Goal: Task Accomplishment & Management: Manage account settings

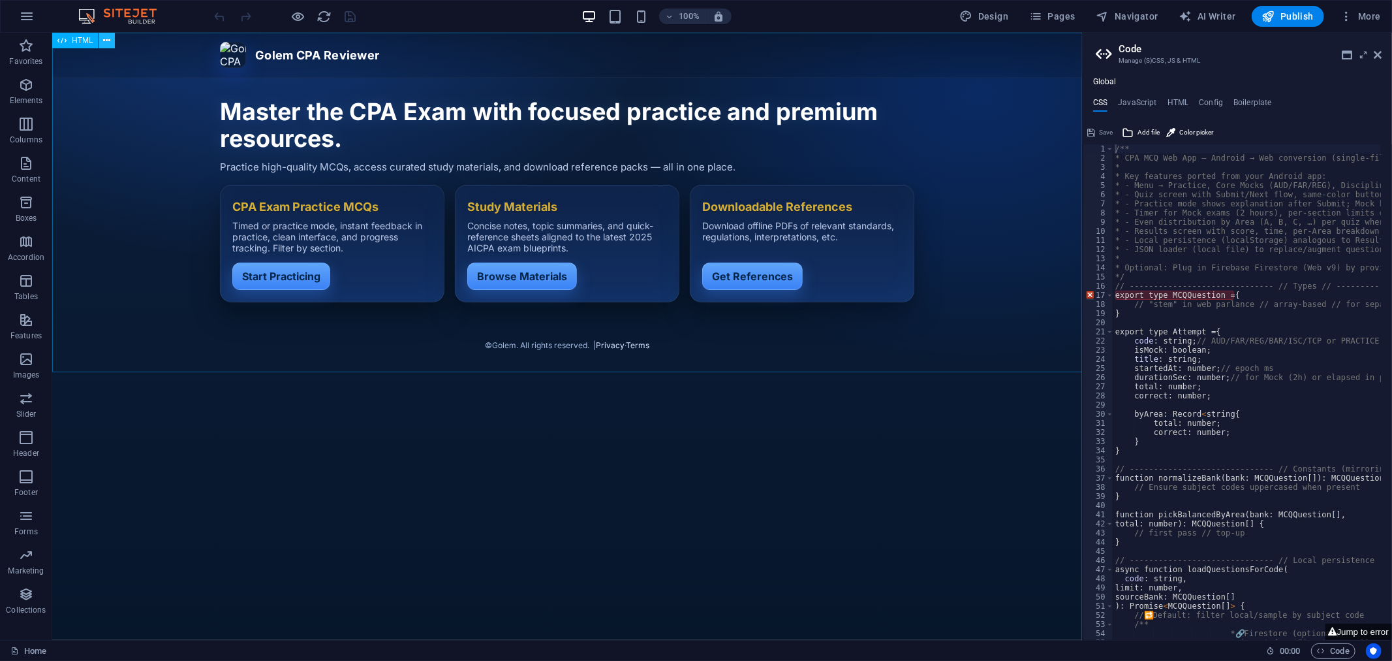
click at [111, 37] on button at bounding box center [107, 41] width 16 height 16
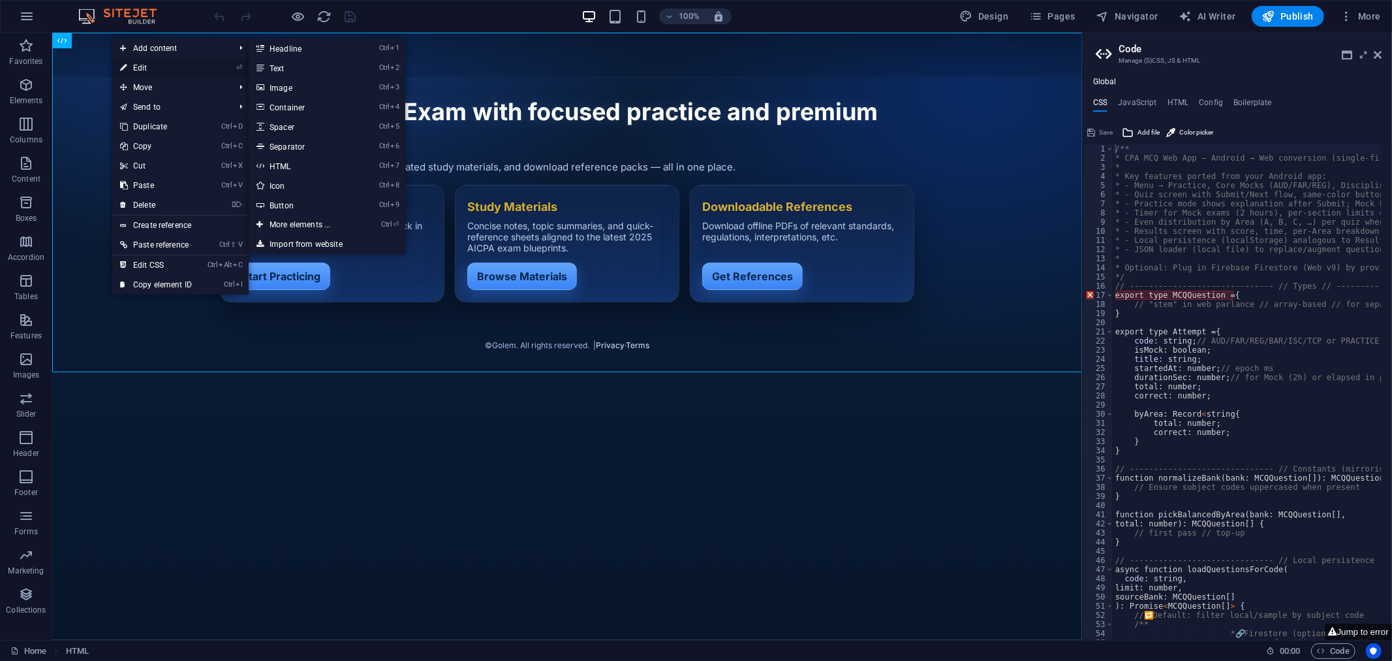
click at [145, 64] on link "⏎ Edit" at bounding box center [155, 68] width 87 height 20
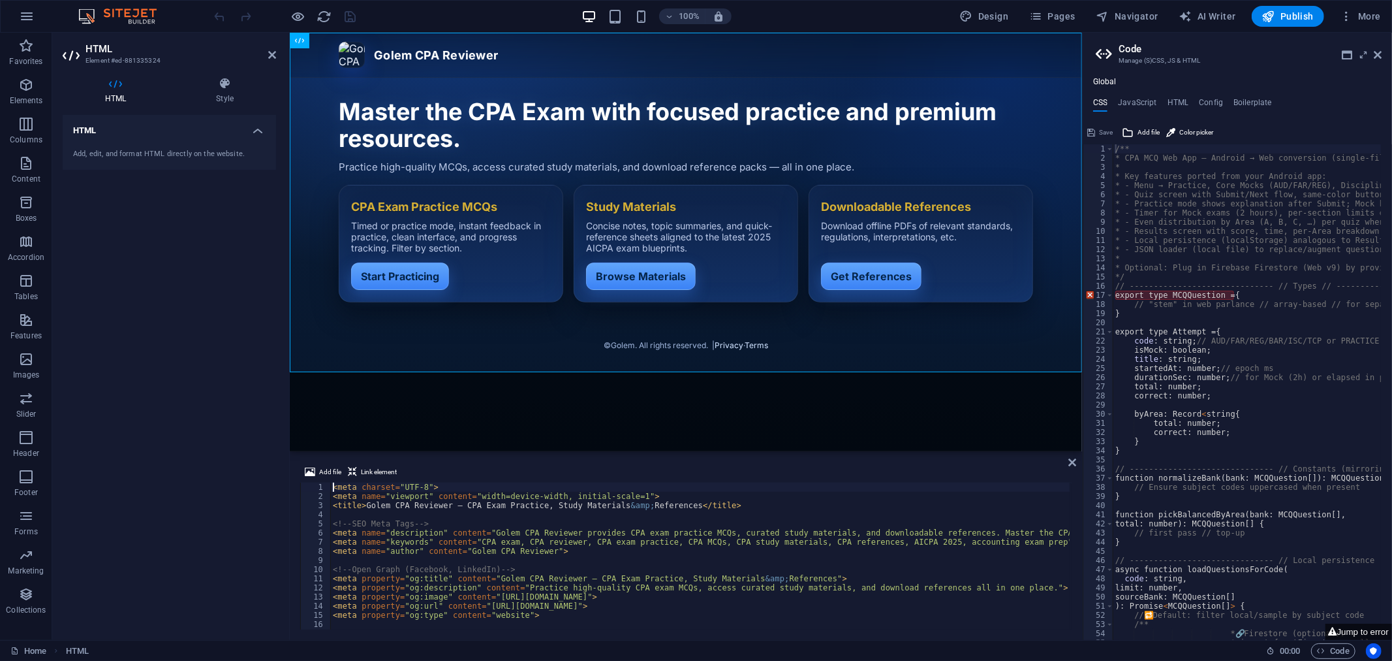
click at [405, 529] on div "< meta charset = "UTF-8" > < meta name = "viewport" content = "width=device-wid…" at bounding box center [759, 563] width 858 height 163
type textarea "</script>"
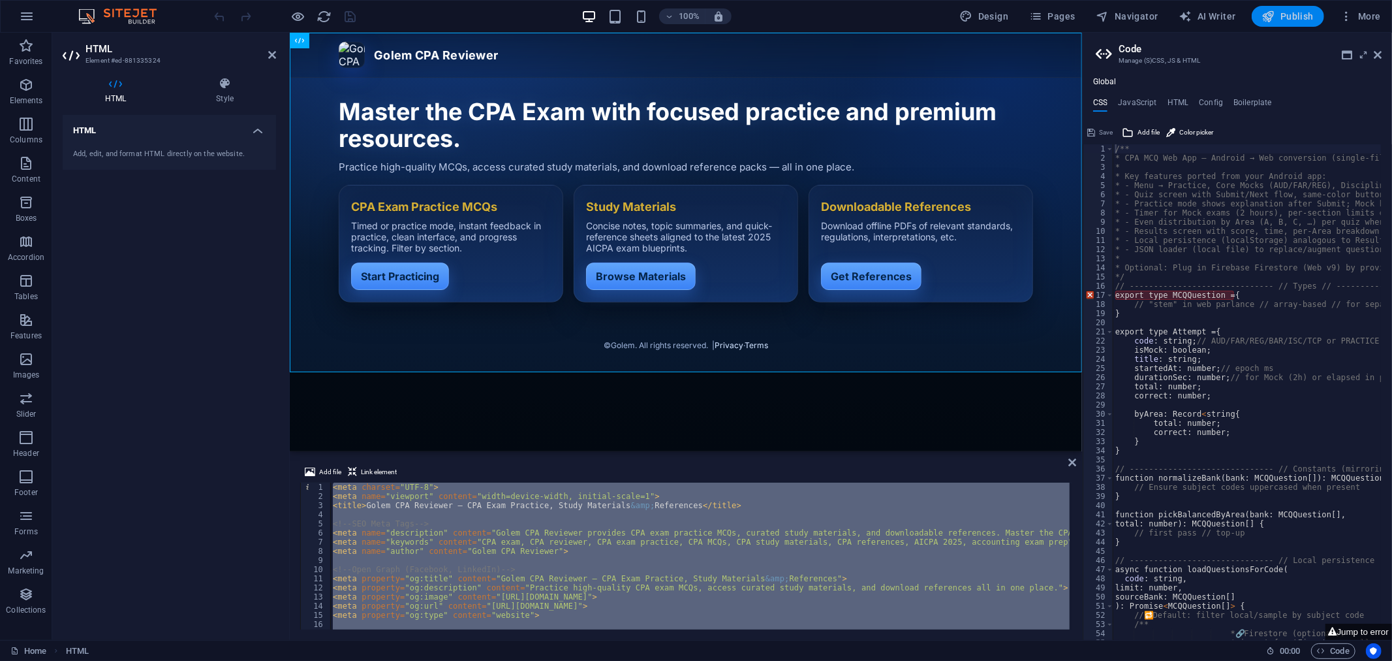
click at [1276, 21] on icon "button" at bounding box center [1268, 16] width 13 height 13
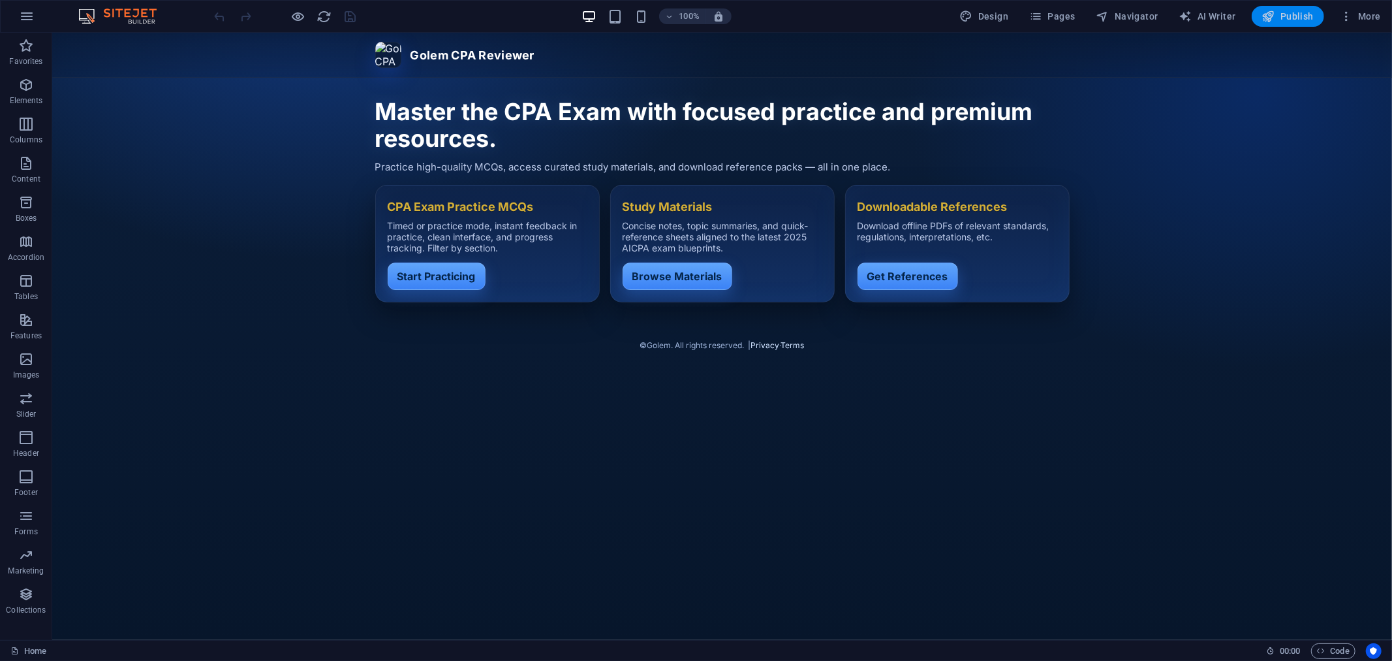
drag, startPoint x: 1291, startPoint y: 18, endPoint x: 1174, endPoint y: 17, distance: 116.9
click at [1291, 18] on span "Publish" at bounding box center [1288, 16] width 52 height 13
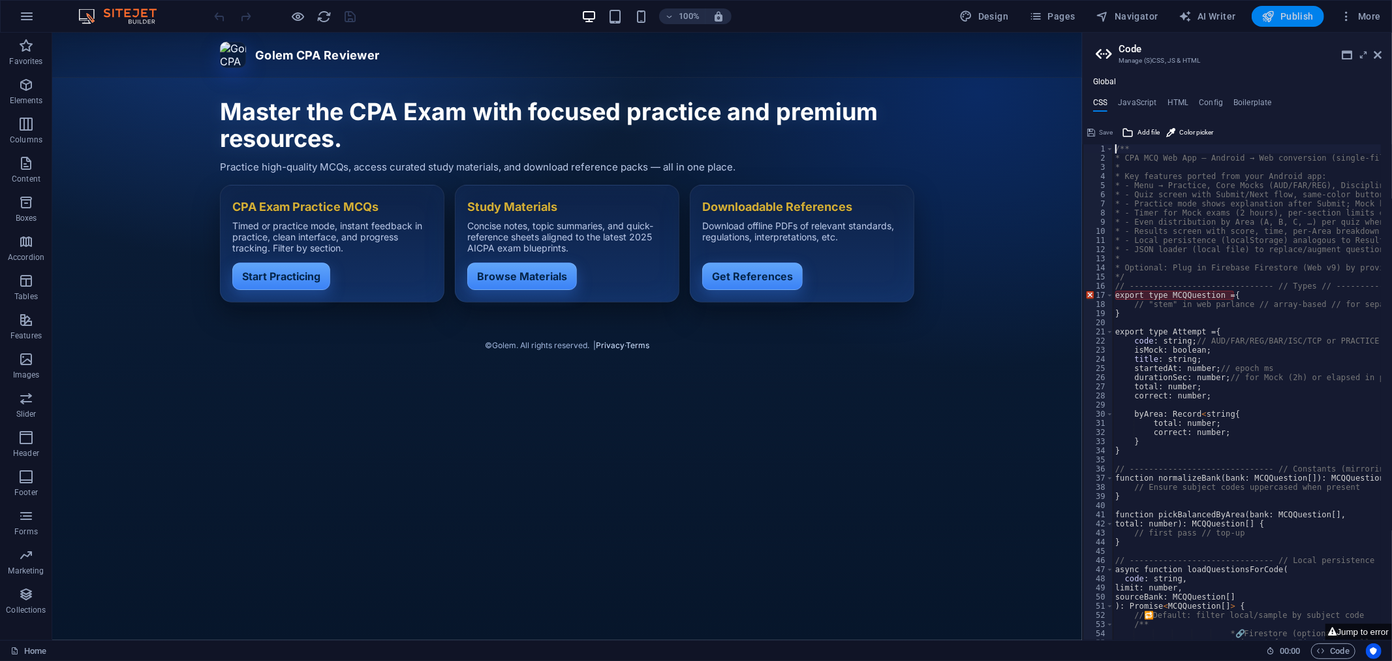
click at [1285, 16] on span "Publish" at bounding box center [1288, 16] width 52 height 13
click at [1291, 14] on span "Publish" at bounding box center [1288, 16] width 52 height 13
click at [1293, 15] on span "Publish" at bounding box center [1288, 16] width 52 height 13
click at [106, 35] on icon at bounding box center [106, 41] width 7 height 14
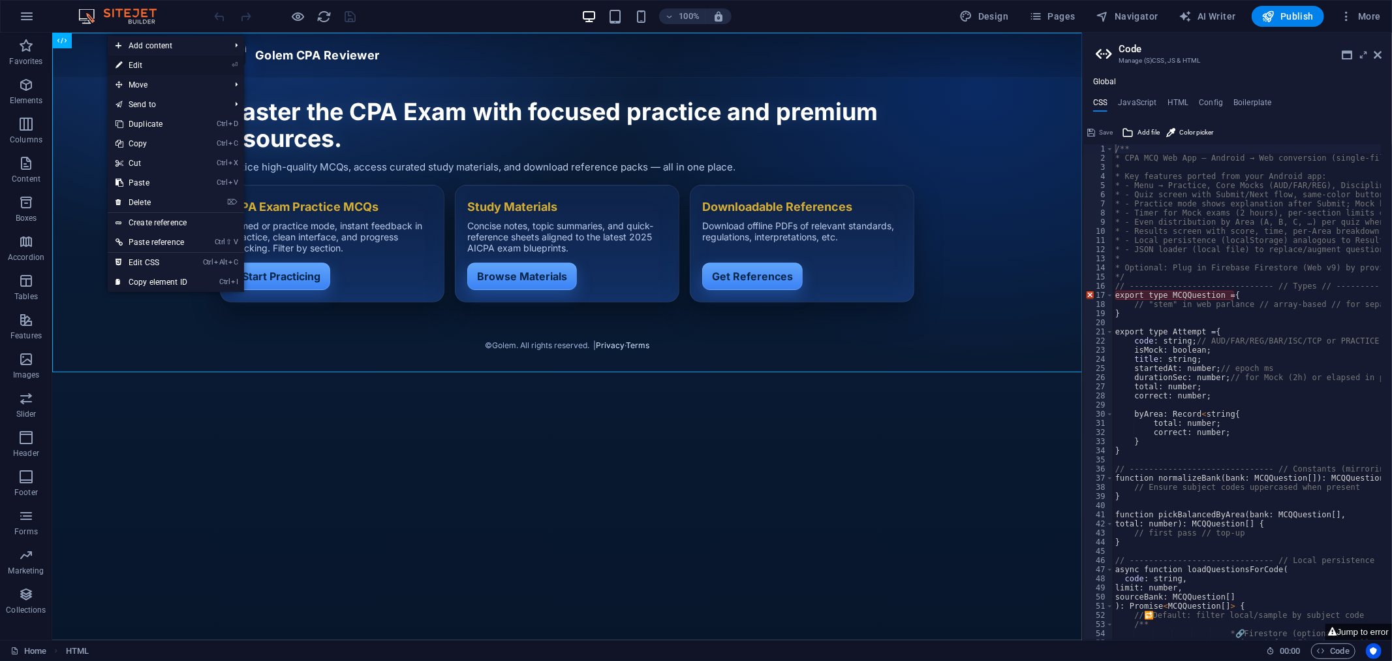
click at [140, 61] on link "⏎ Edit" at bounding box center [151, 65] width 87 height 20
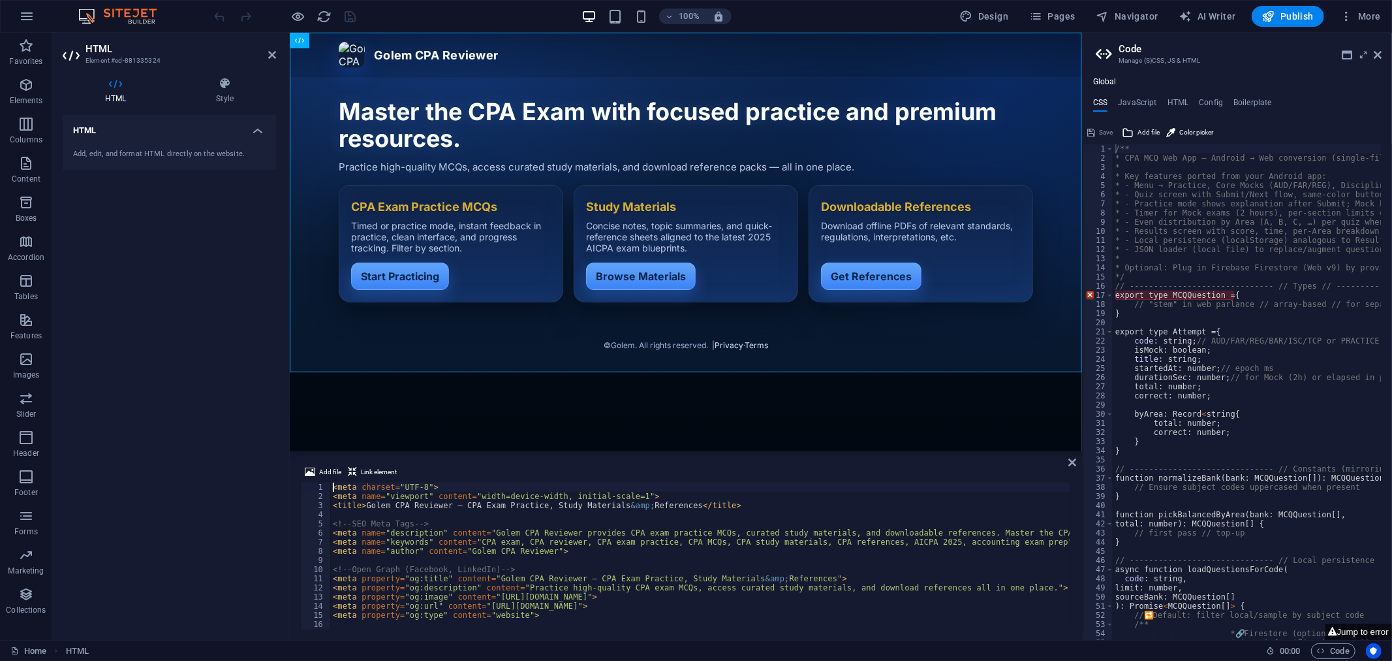
click at [386, 527] on div "< meta charset = "UTF-8" > < meta name = "viewport" content = "width=device-wid…" at bounding box center [759, 563] width 858 height 163
type textarea "</script>"
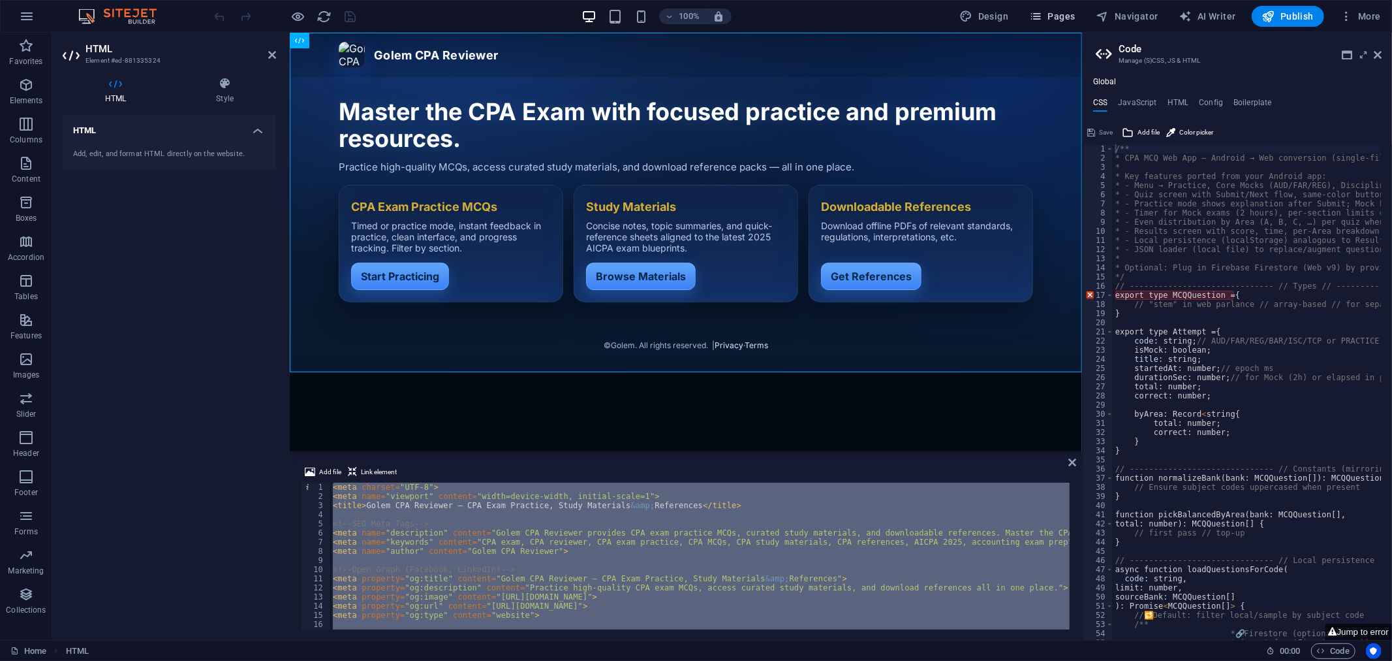
click at [1064, 14] on span "Pages" at bounding box center [1052, 16] width 46 height 13
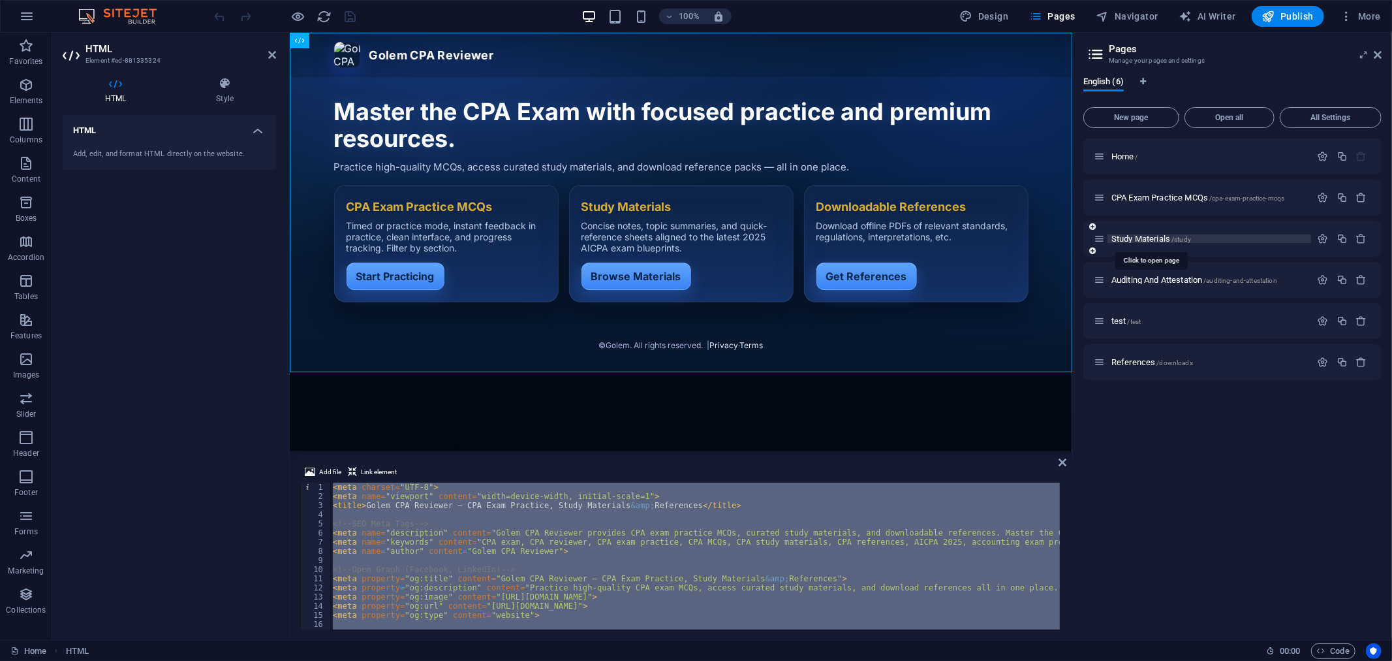
click at [1133, 236] on span "Study Materials /study" at bounding box center [1152, 239] width 80 height 10
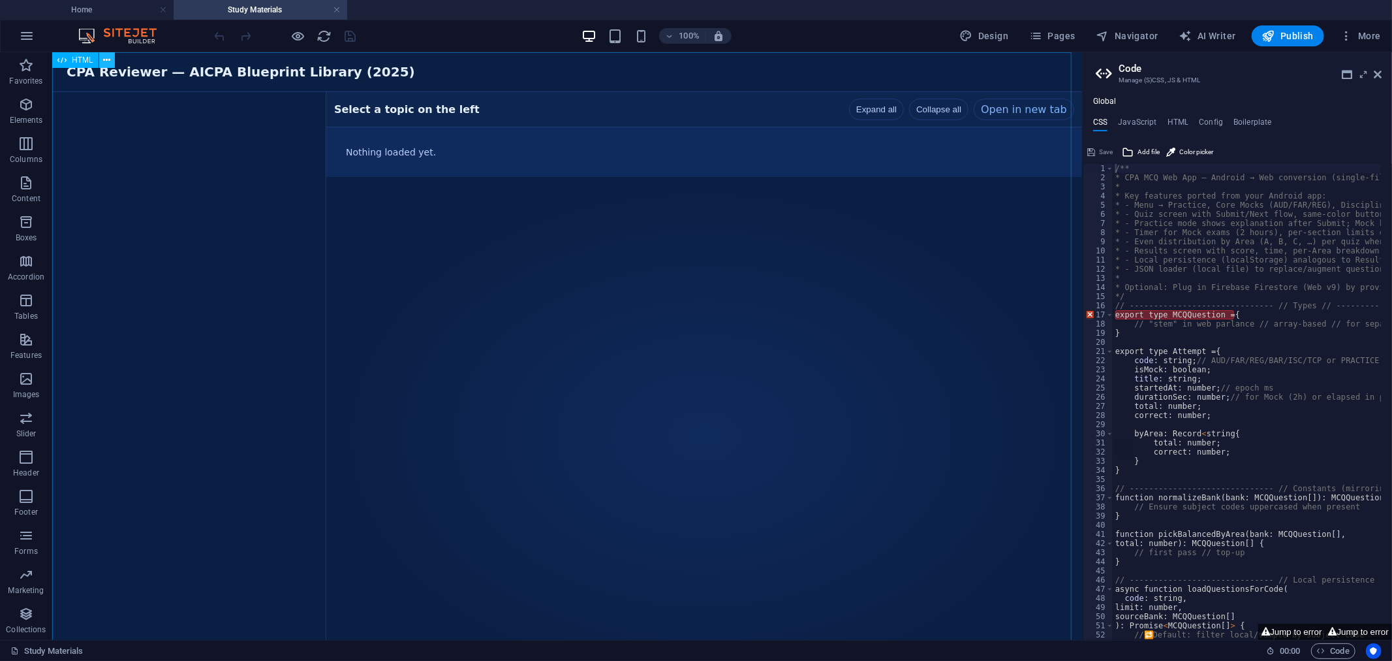
click at [106, 57] on icon at bounding box center [106, 61] width 7 height 14
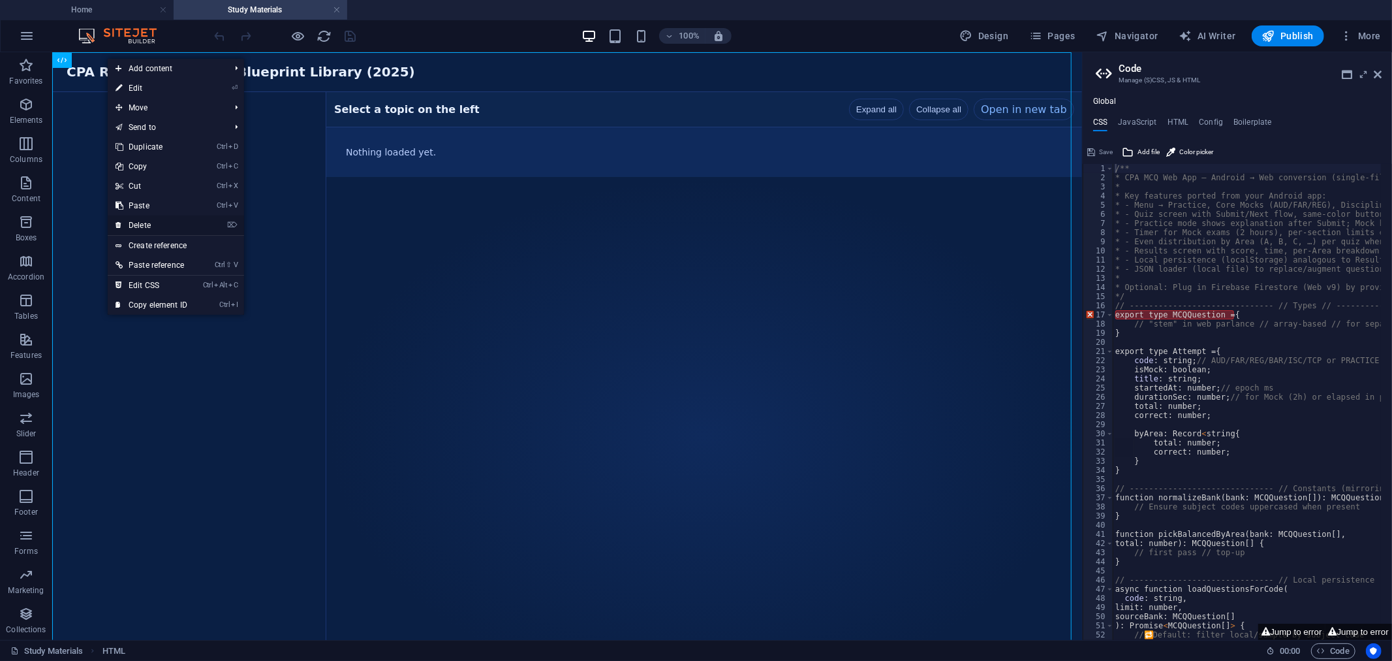
click at [157, 223] on link "⌦ Delete" at bounding box center [151, 225] width 87 height 20
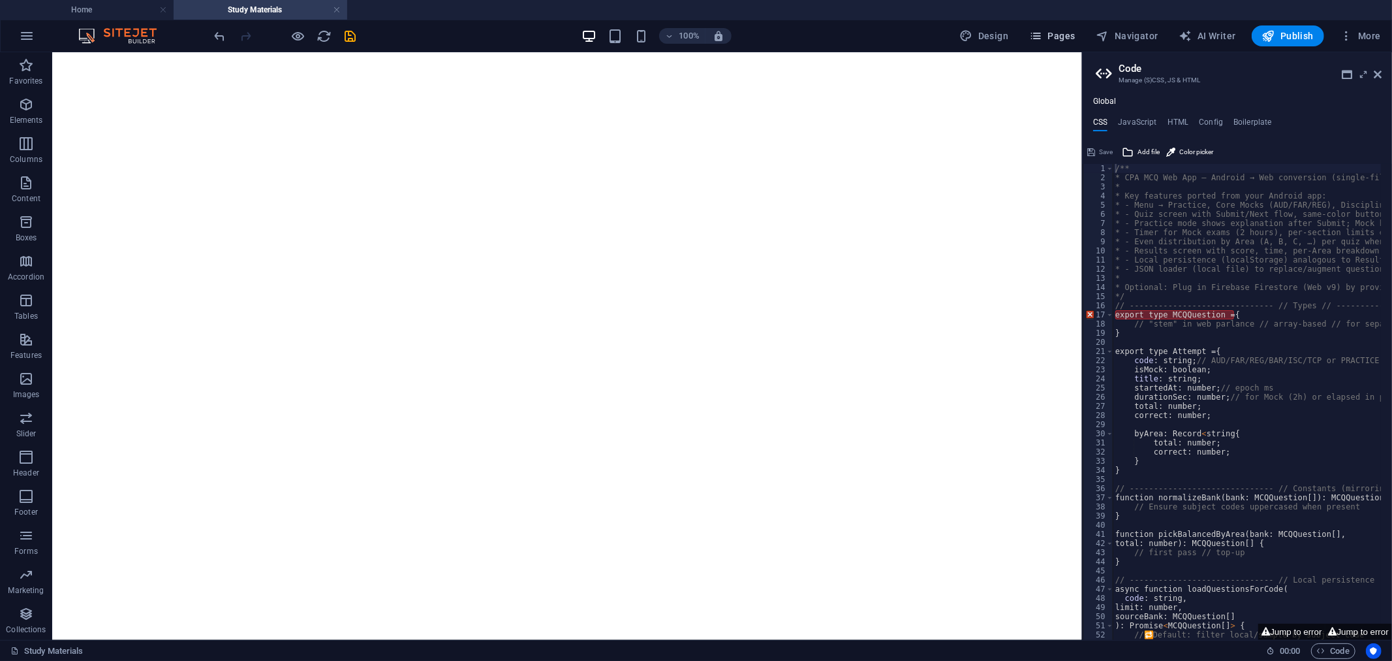
click at [1069, 37] on span "Pages" at bounding box center [1052, 35] width 46 height 13
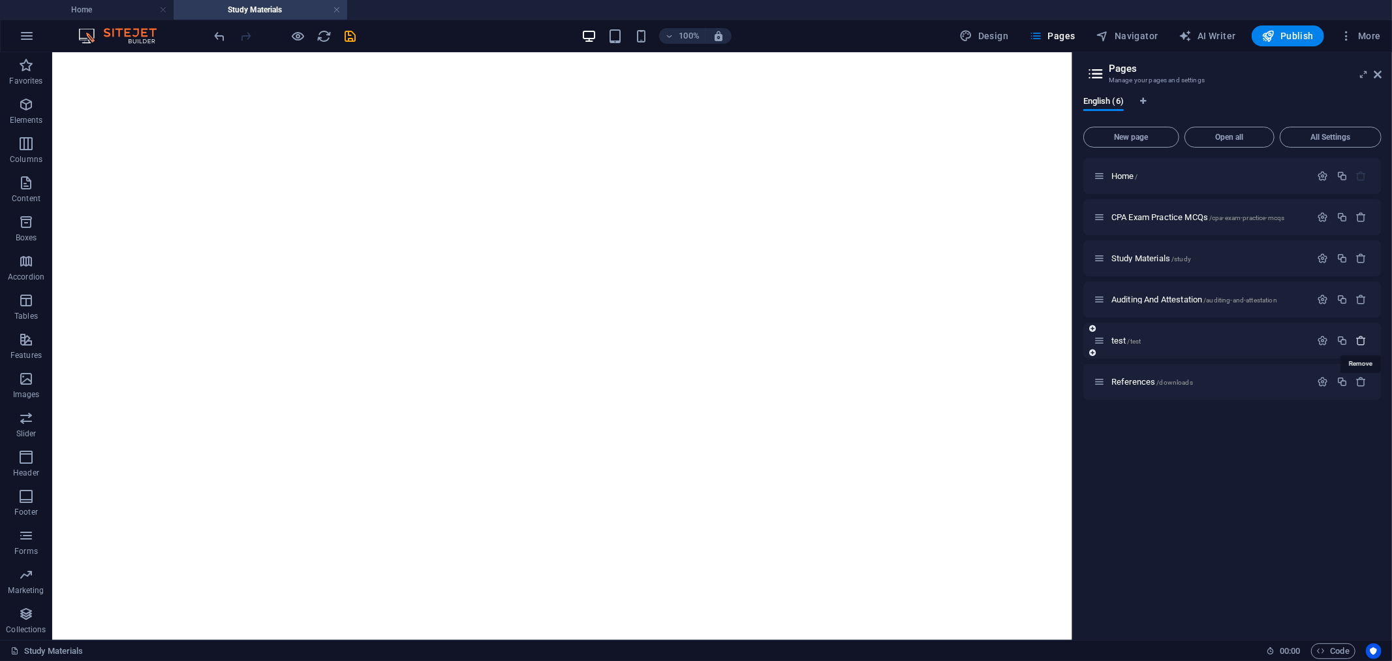
click at [1364, 337] on icon "button" at bounding box center [1361, 340] width 11 height 11
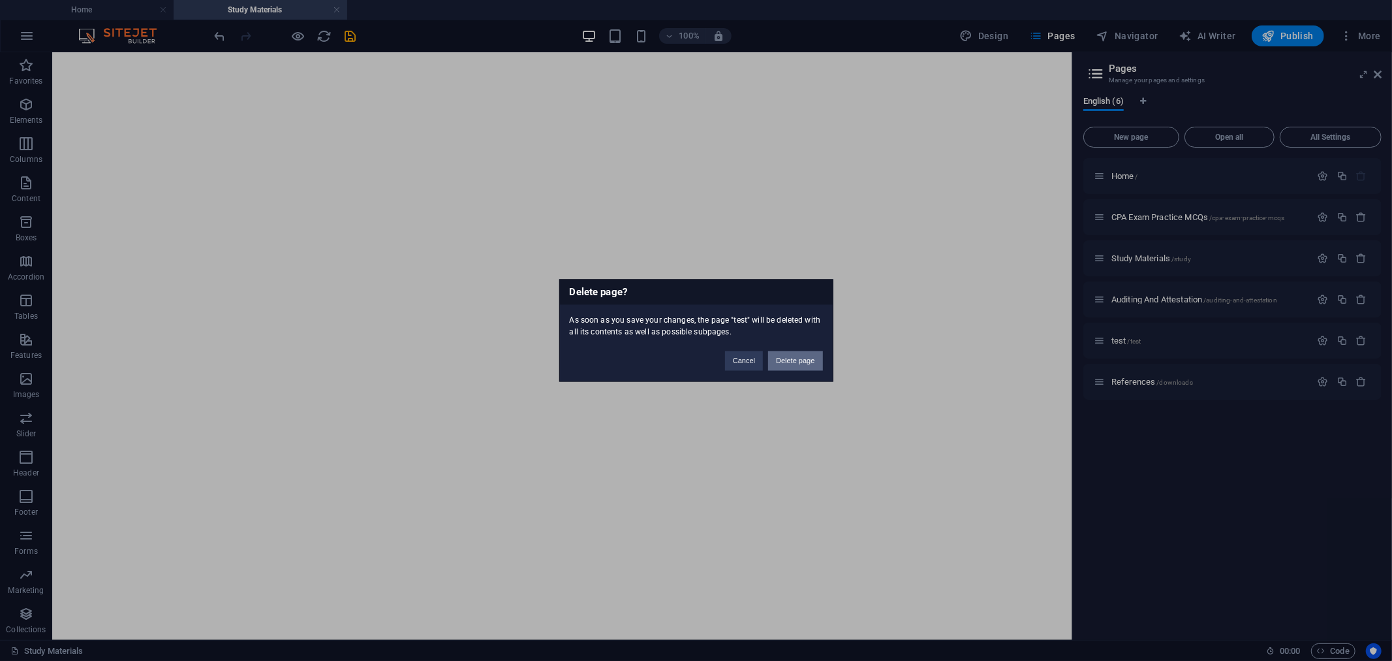
click at [794, 362] on button "Delete page" at bounding box center [795, 361] width 54 height 20
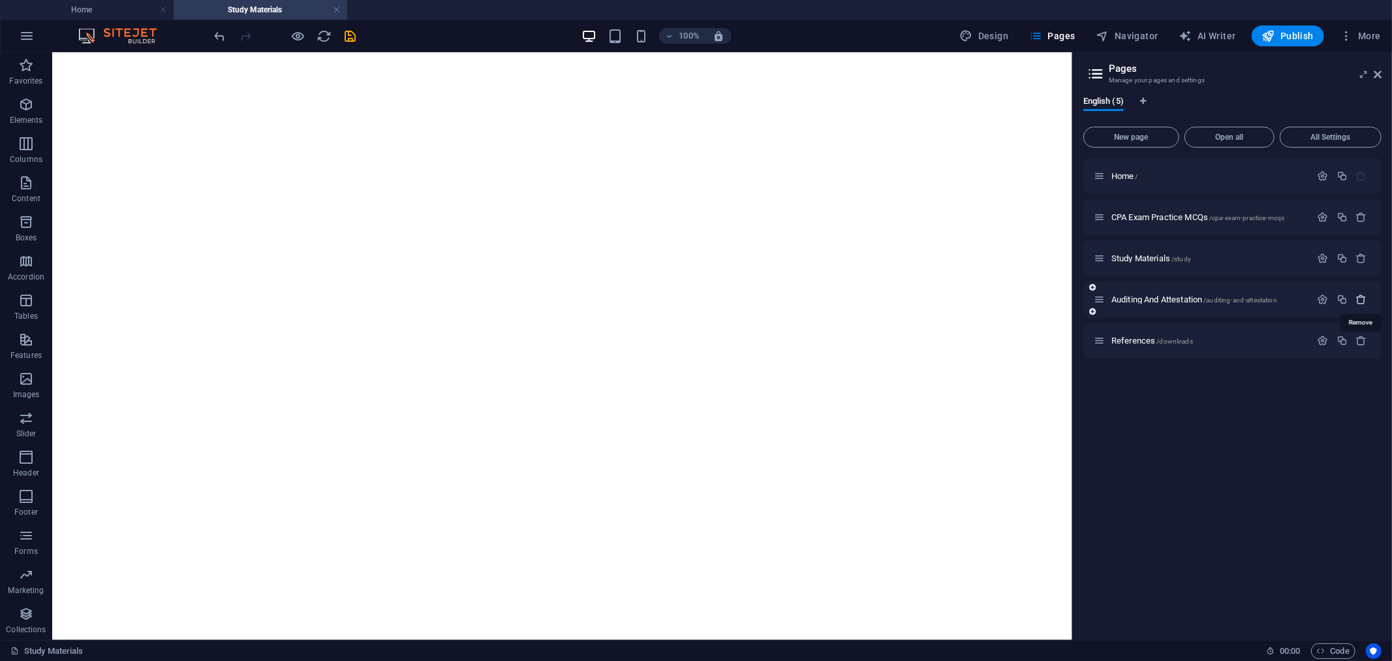
click at [1362, 298] on icon "button" at bounding box center [1361, 299] width 11 height 11
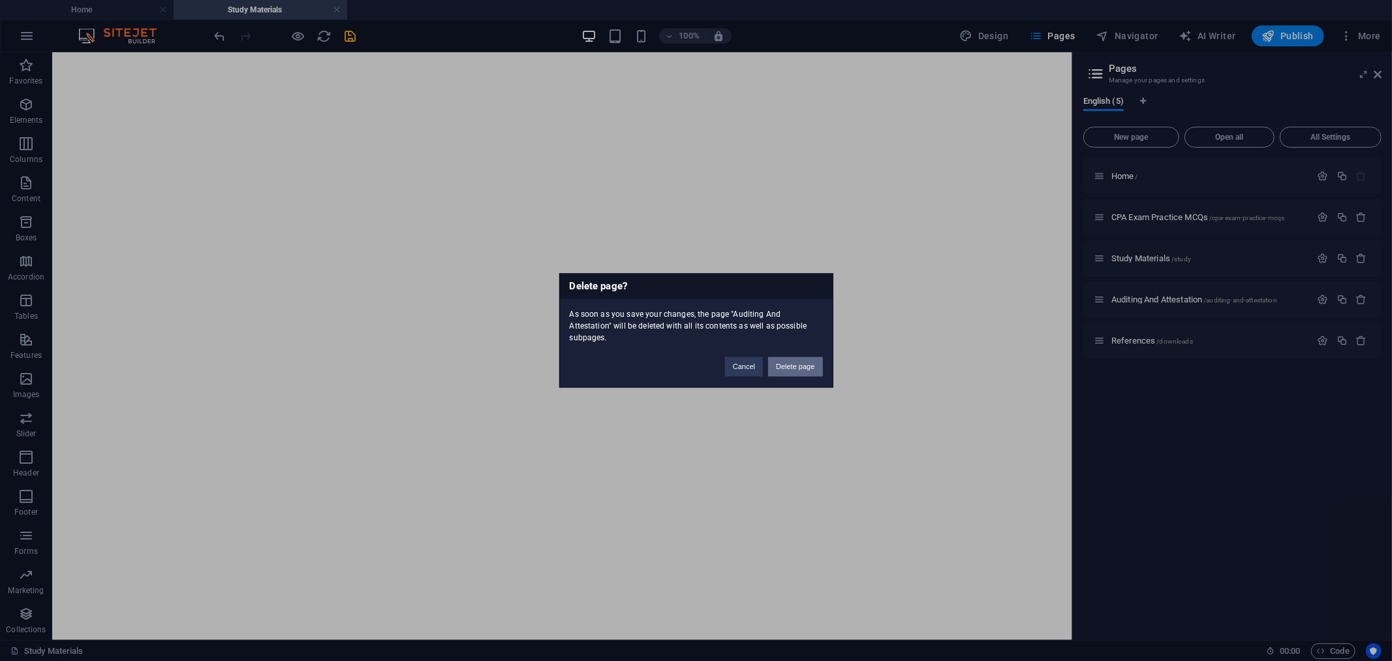
click at [798, 357] on button "Delete page" at bounding box center [795, 367] width 54 height 20
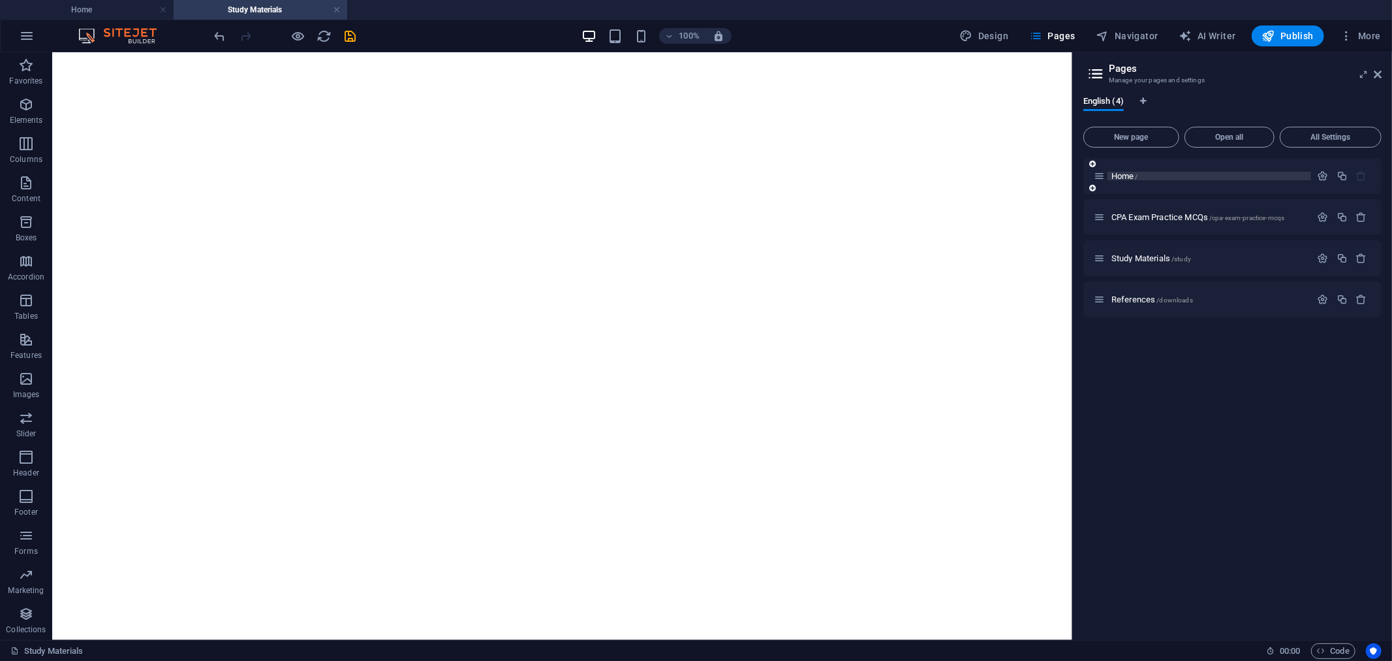
click at [1112, 175] on span "Home /" at bounding box center [1125, 176] width 27 height 10
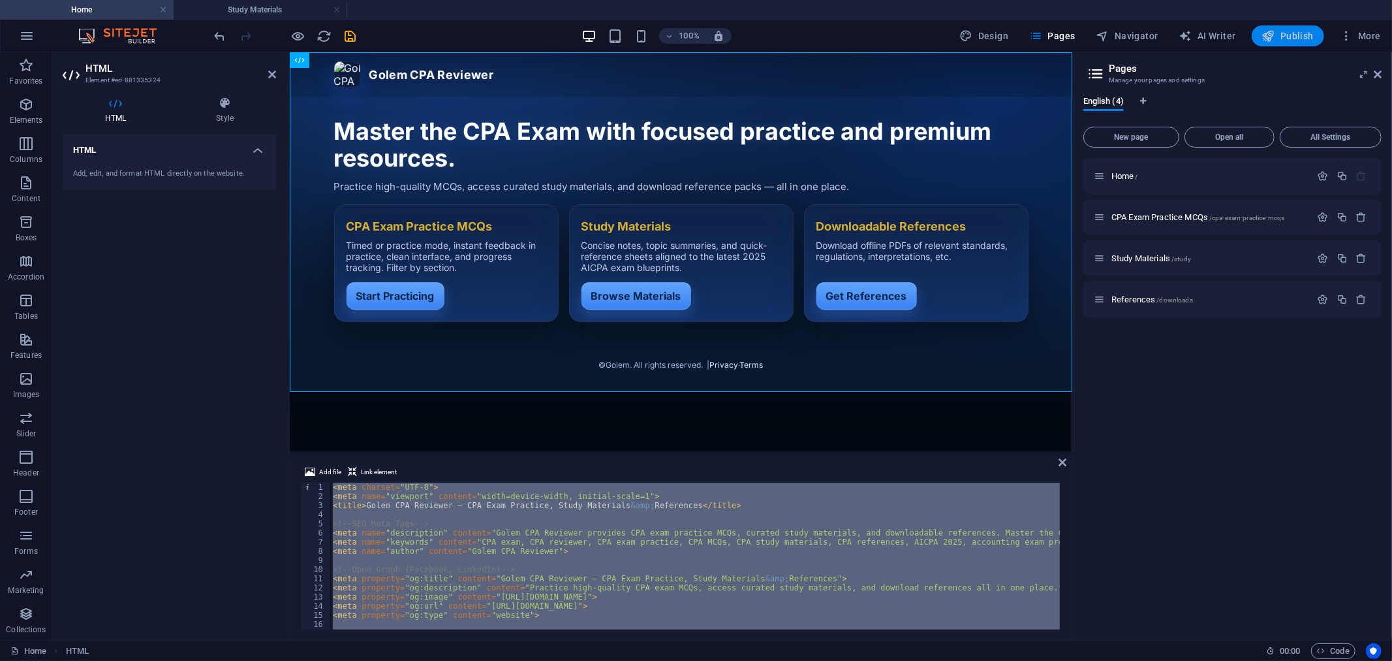
drag, startPoint x: 1290, startPoint y: 31, endPoint x: 1120, endPoint y: 38, distance: 169.9
click at [1290, 31] on span "Publish" at bounding box center [1288, 35] width 52 height 13
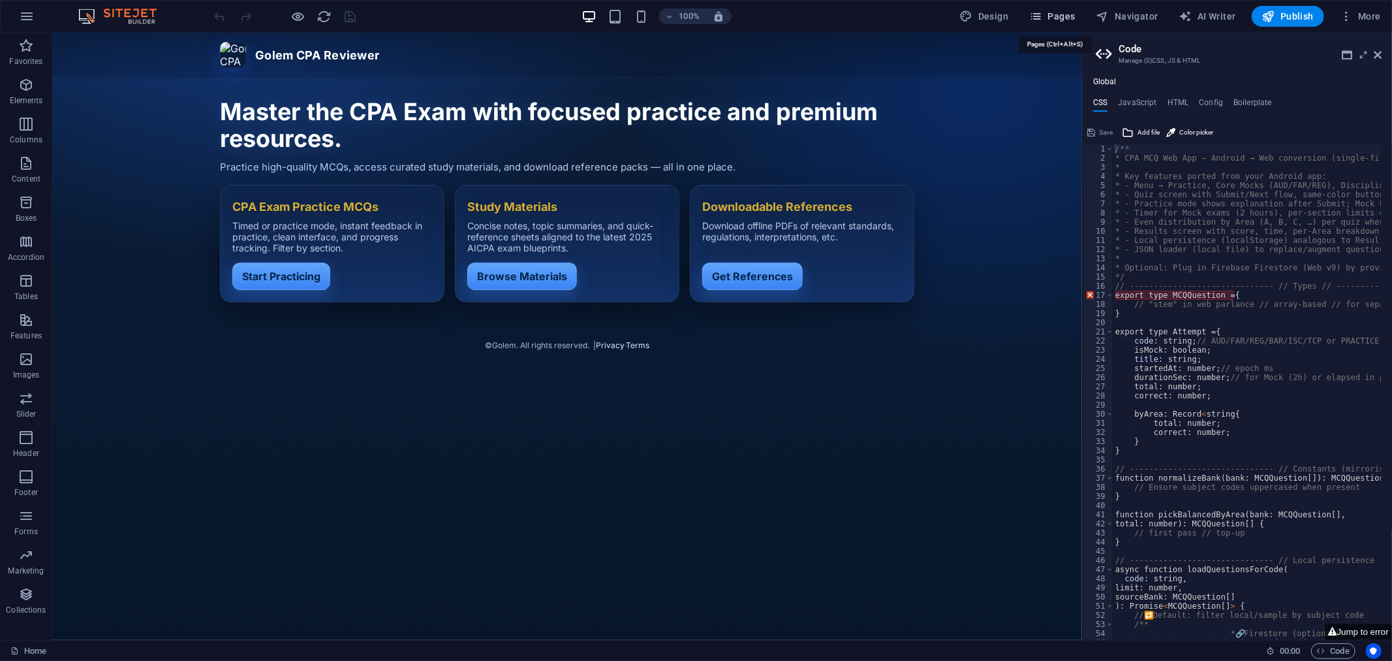
click at [1074, 16] on span "Pages" at bounding box center [1052, 16] width 46 height 13
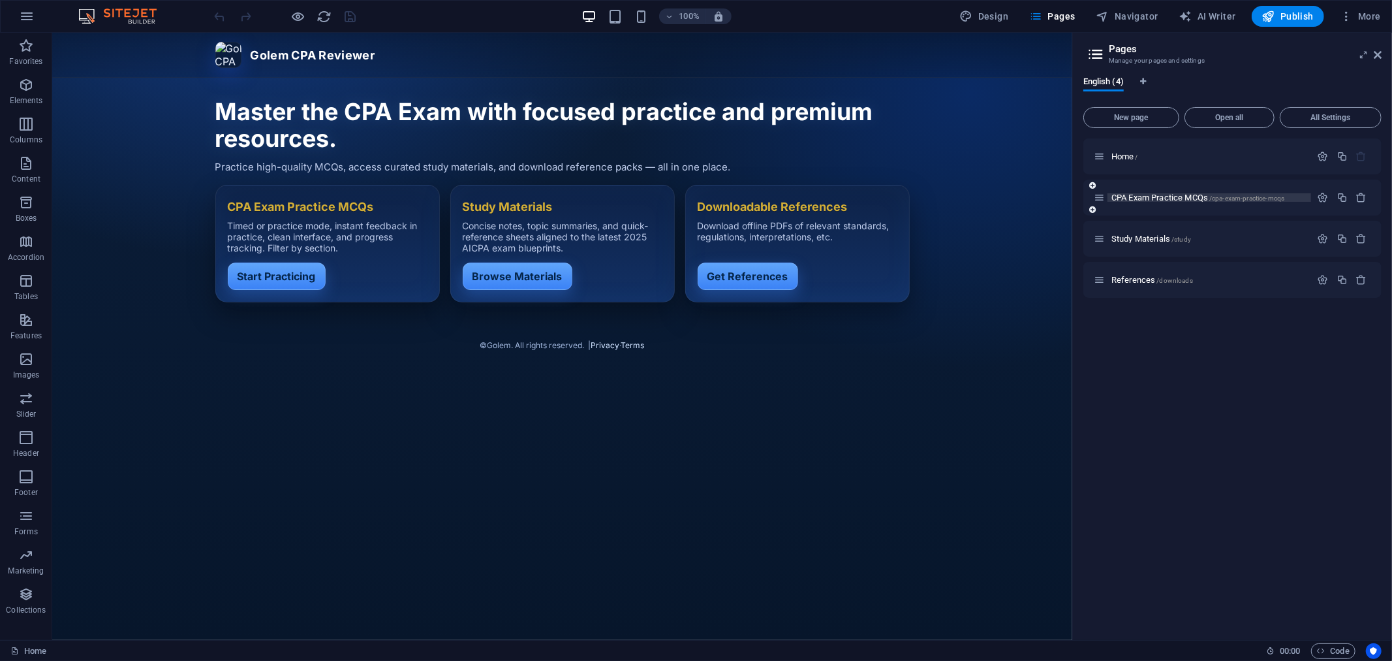
click at [1131, 193] on span "CPA Exam Practice MCQs /cpa-exam-practice-mcqs" at bounding box center [1198, 198] width 173 height 10
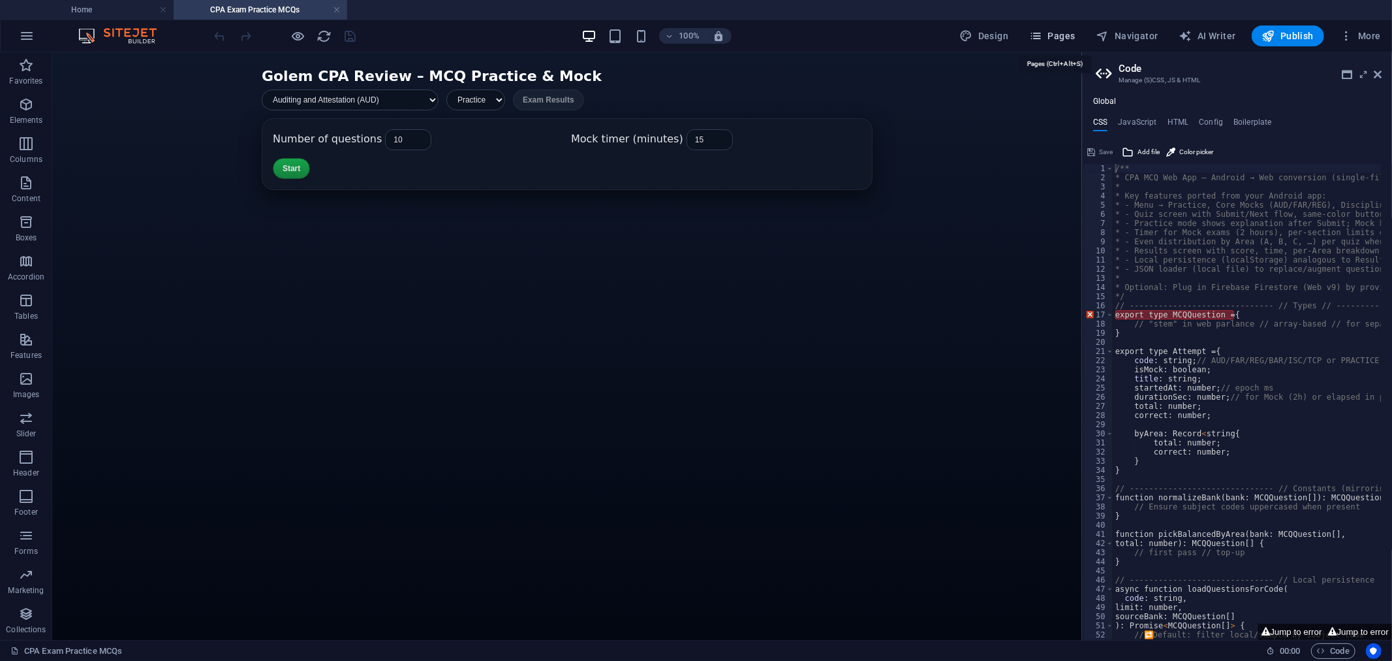
click at [1059, 35] on span "Pages" at bounding box center [1052, 35] width 46 height 13
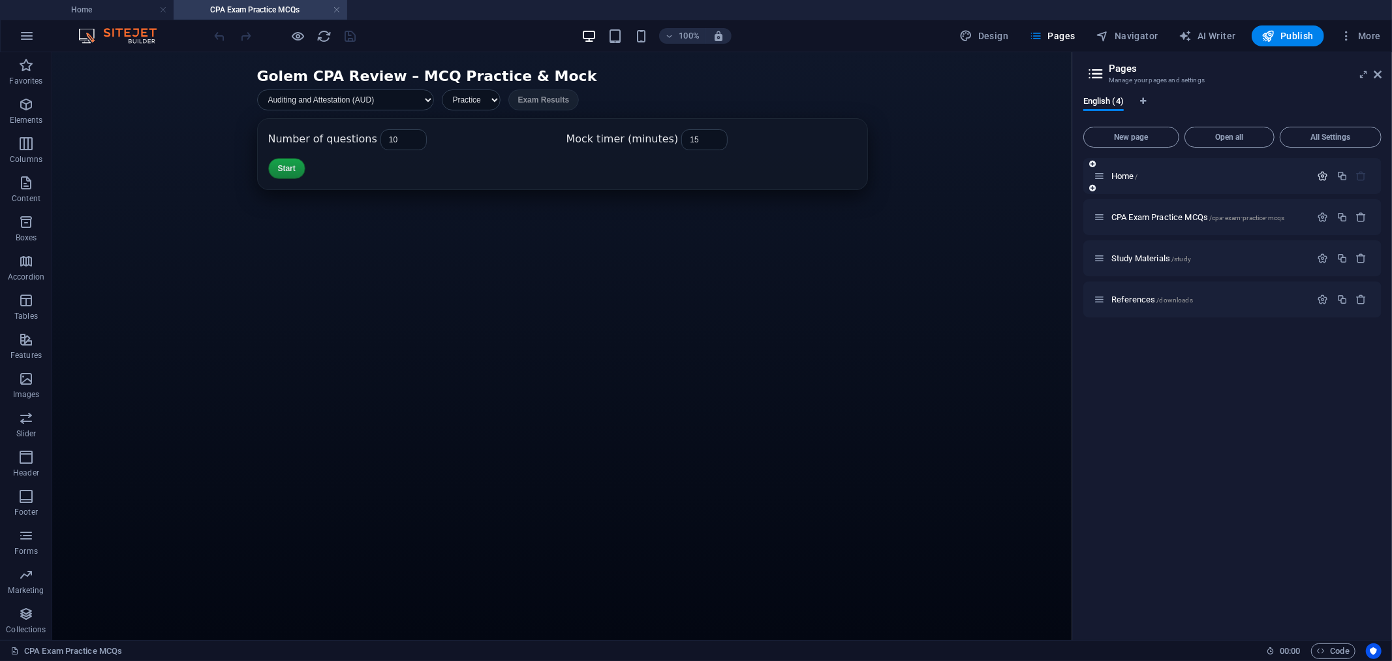
click at [1326, 172] on icon "button" at bounding box center [1323, 175] width 11 height 11
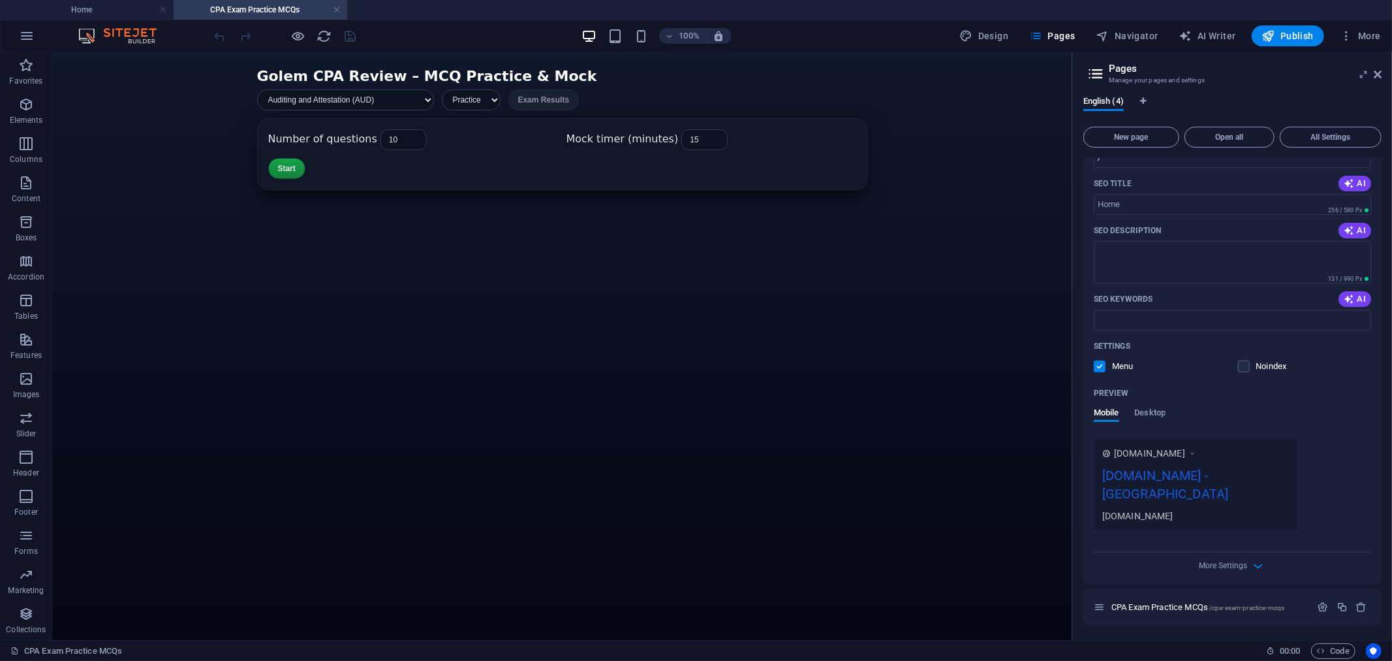
scroll to position [145, 0]
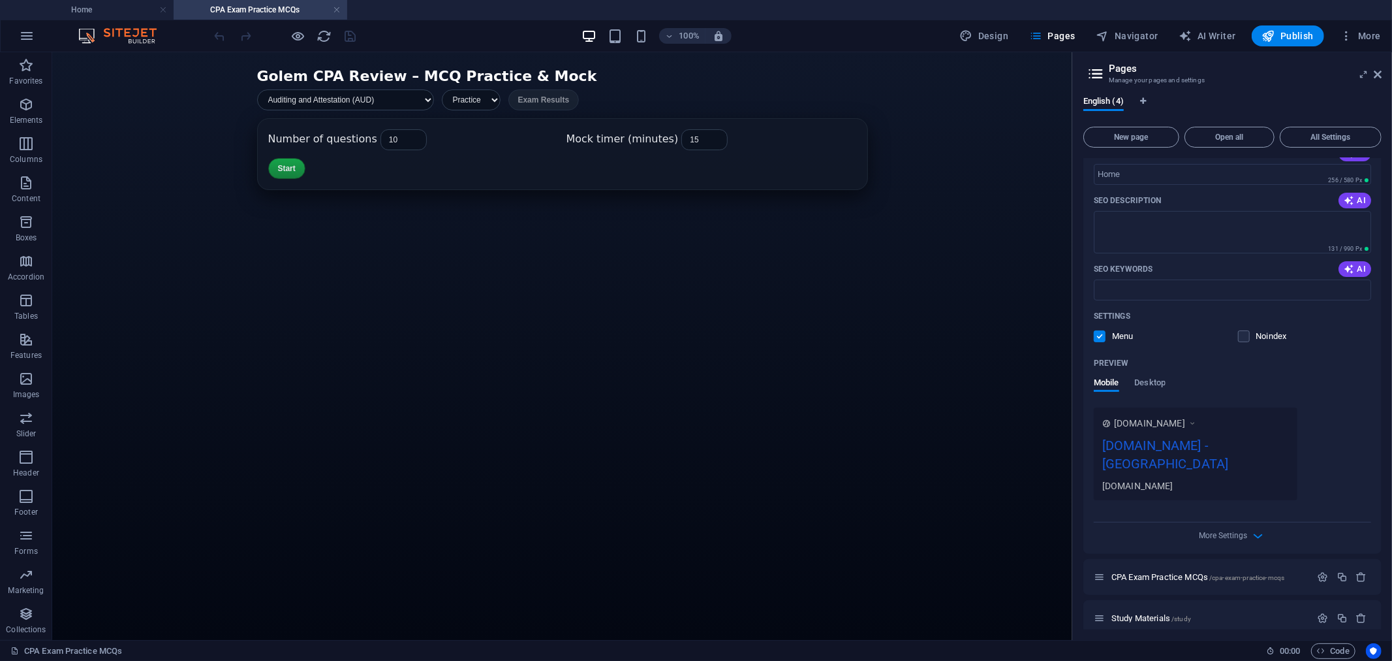
click at [1180, 448] on div "[DOMAIN_NAME] - [GEOGRAPHIC_DATA]" at bounding box center [1196, 457] width 187 height 44
click at [1197, 420] on icon at bounding box center [1192, 422] width 9 height 13
click at [1144, 439] on div "[DOMAIN_NAME] - [GEOGRAPHIC_DATA]" at bounding box center [1196, 457] width 187 height 44
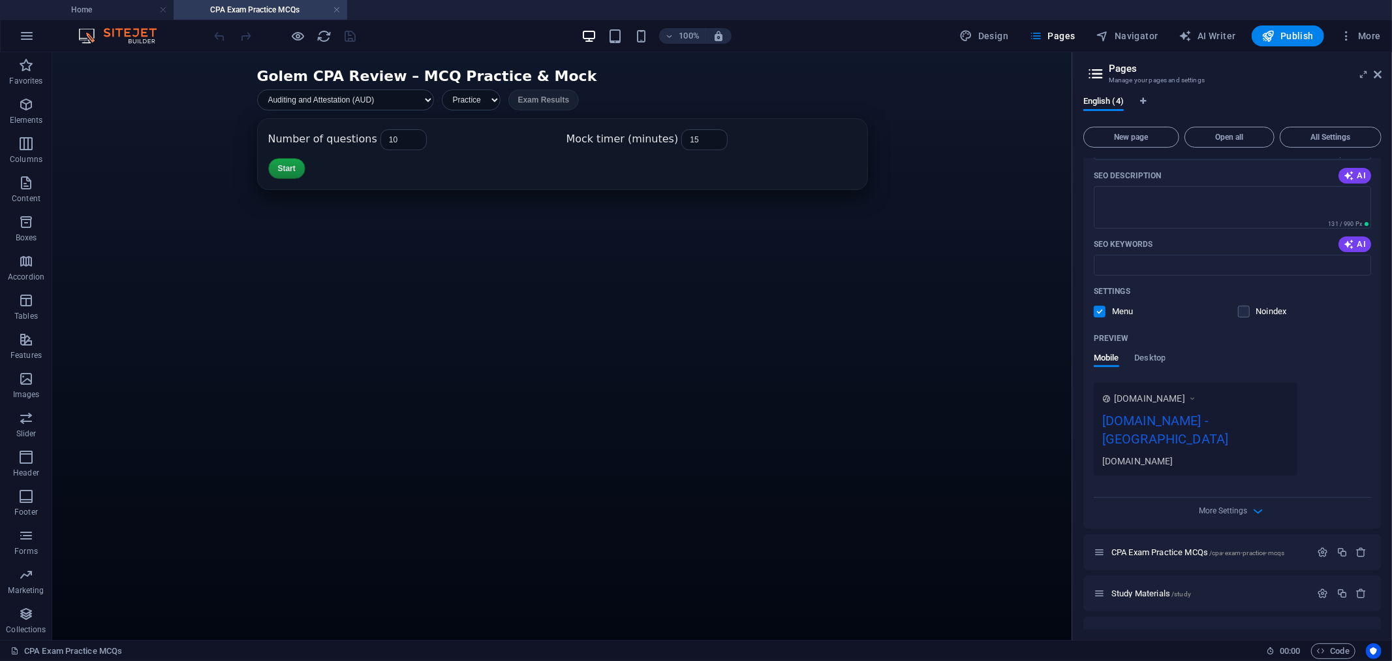
scroll to position [179, 0]
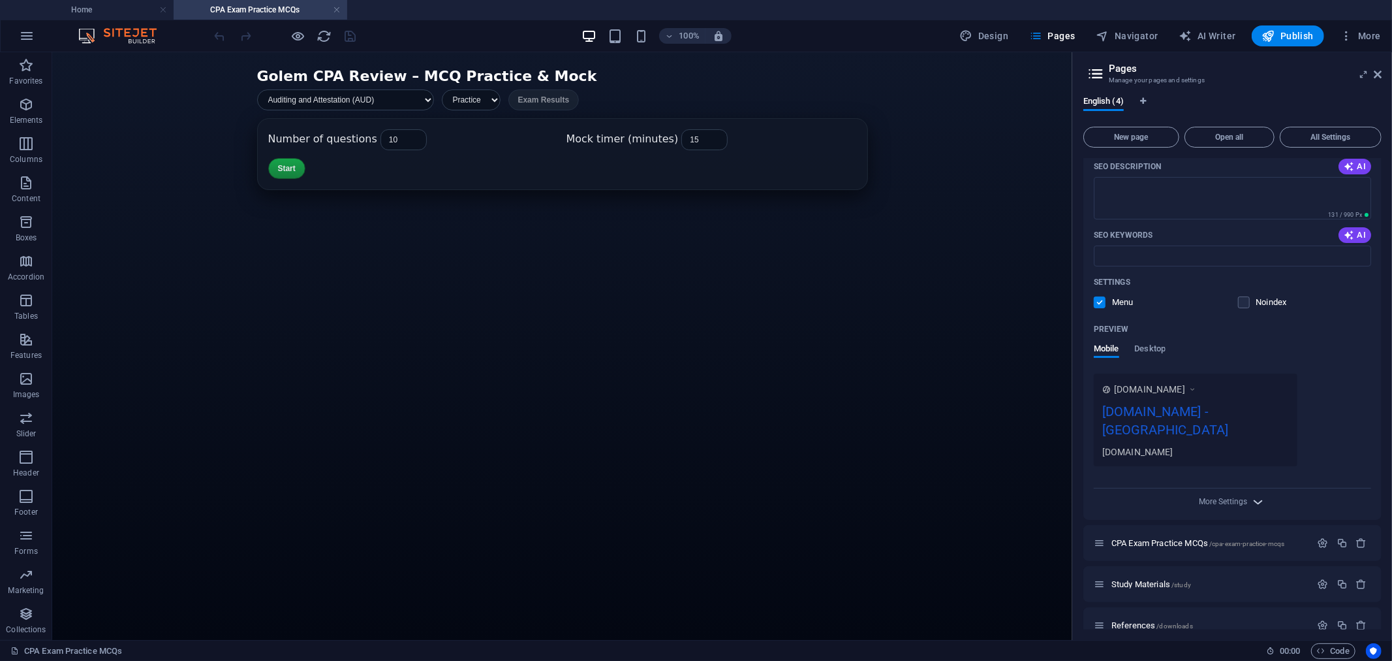
click at [1257, 494] on icon "button" at bounding box center [1258, 501] width 15 height 15
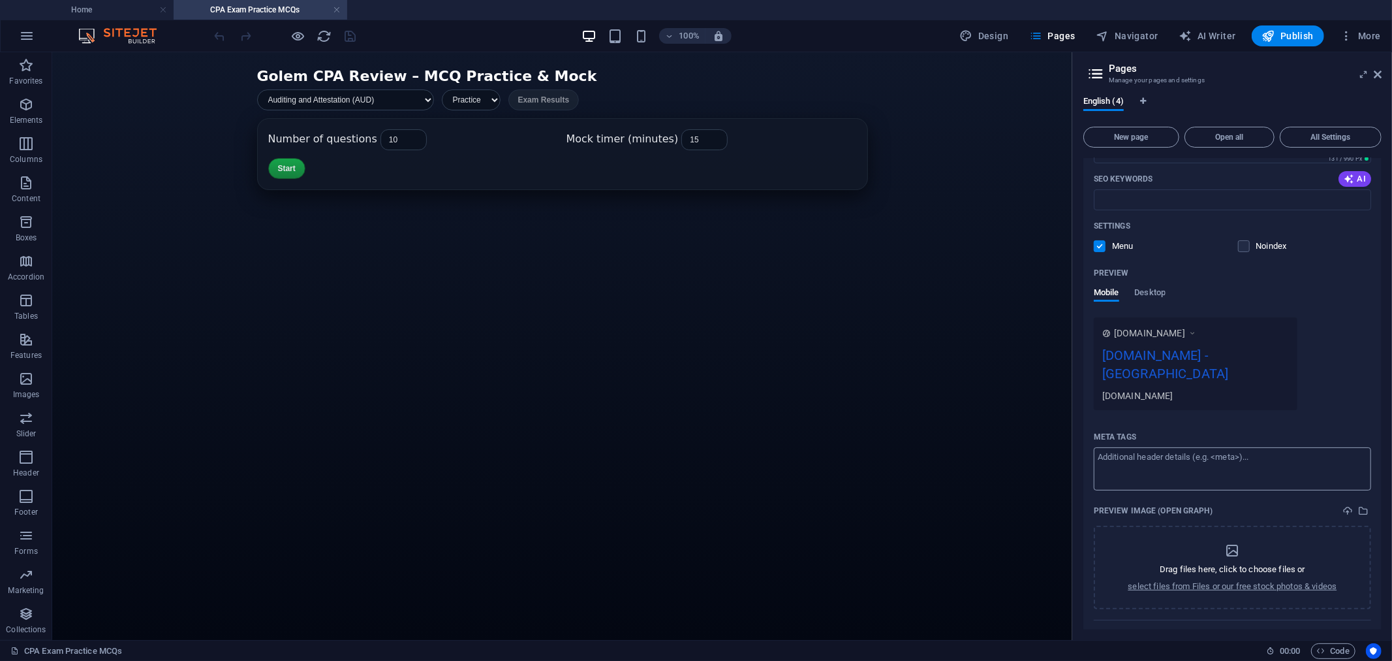
scroll to position [220, 0]
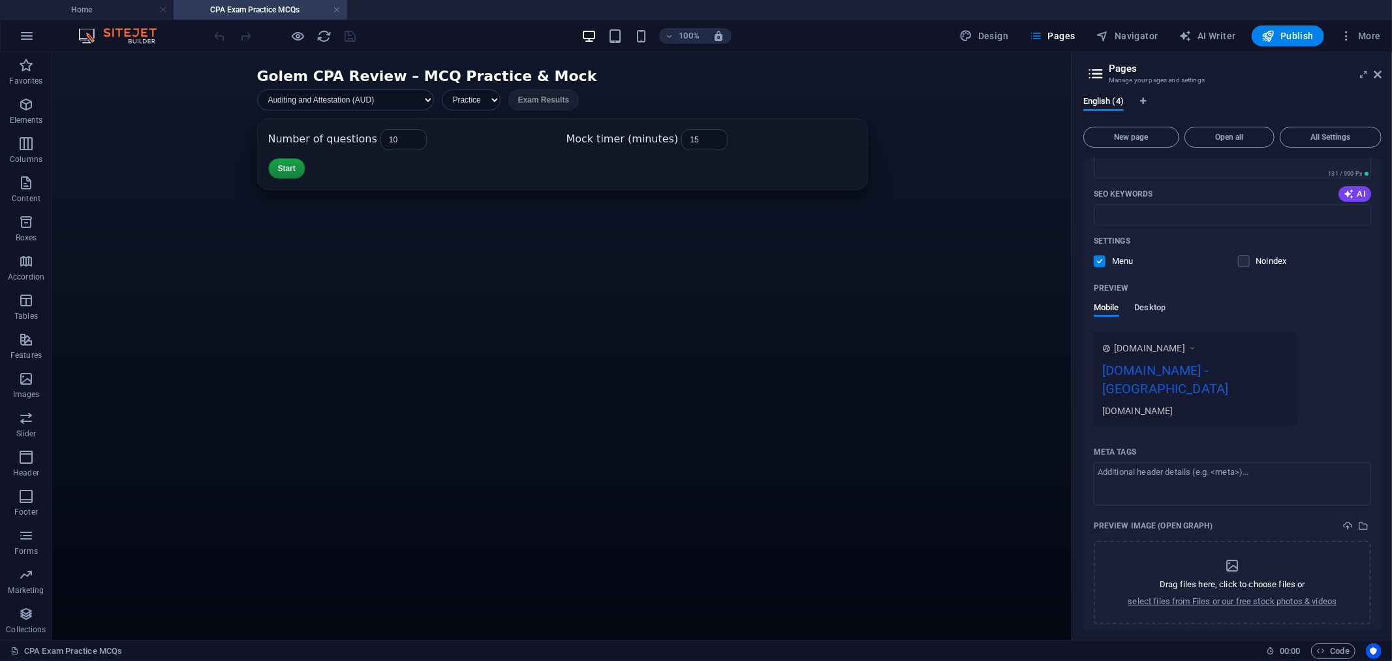
click at [1152, 307] on span "Desktop" at bounding box center [1150, 309] width 31 height 18
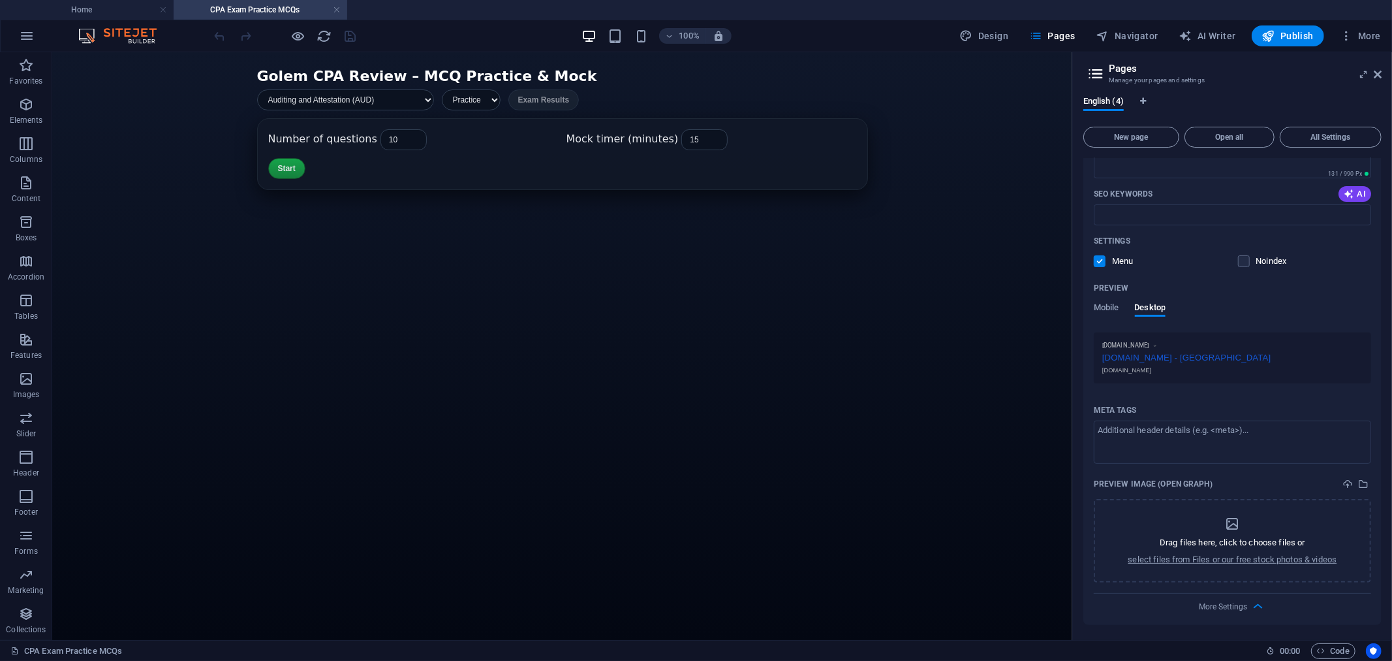
click at [1158, 345] on icon at bounding box center [1155, 345] width 6 height 8
click at [1186, 358] on div "[DOMAIN_NAME] - [GEOGRAPHIC_DATA]" at bounding box center [1233, 356] width 260 height 14
drag, startPoint x: 1187, startPoint y: 358, endPoint x: 1308, endPoint y: 358, distance: 121.4
click at [1308, 358] on div "[DOMAIN_NAME] - [GEOGRAPHIC_DATA]" at bounding box center [1233, 356] width 260 height 14
click at [1235, 436] on textarea "Meta tags ​" at bounding box center [1232, 441] width 277 height 42
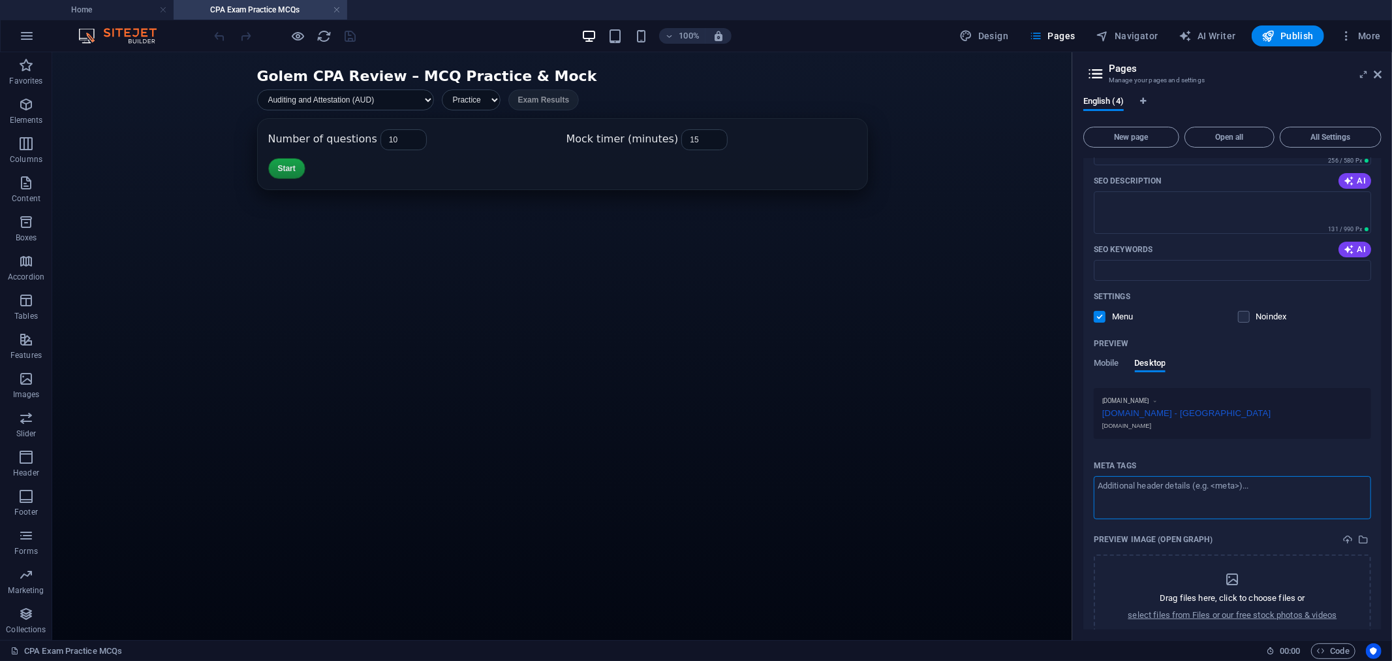
scroll to position [217, 0]
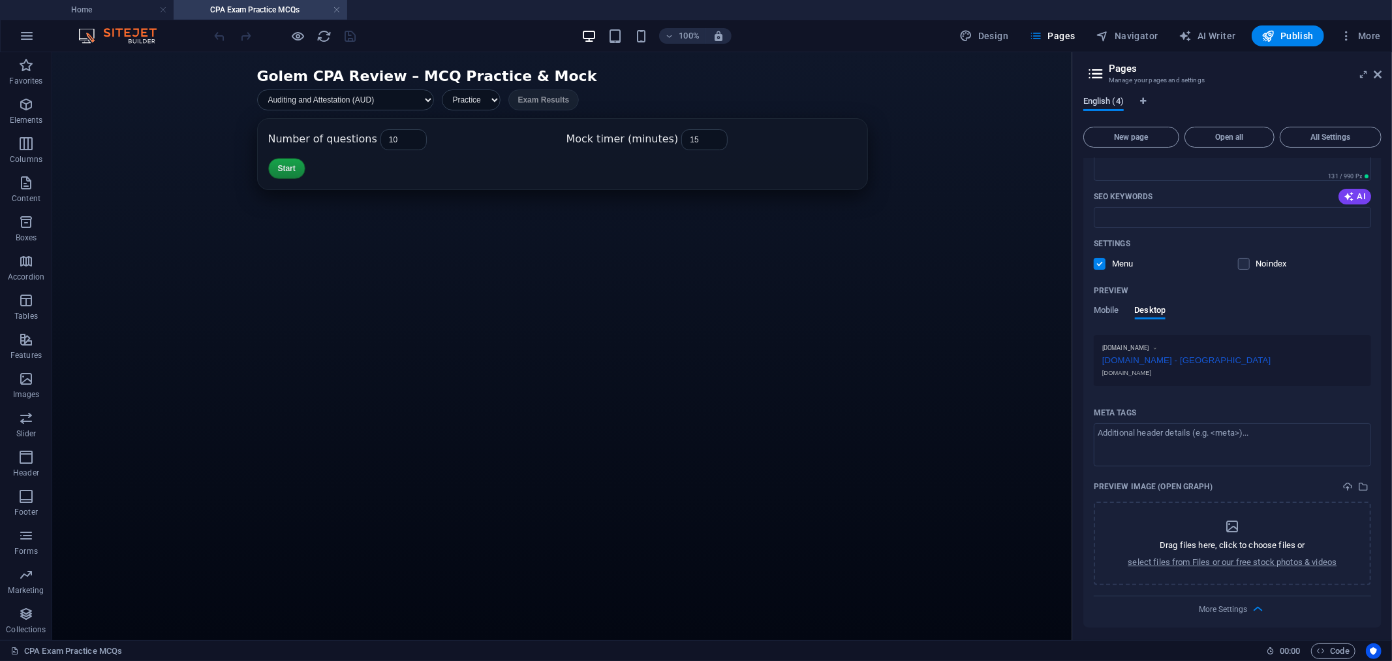
click at [1116, 101] on span "English (4)" at bounding box center [1104, 102] width 40 height 18
click at [1094, 65] on icon at bounding box center [1096, 74] width 20 height 18
click at [1100, 72] on icon at bounding box center [1096, 74] width 20 height 18
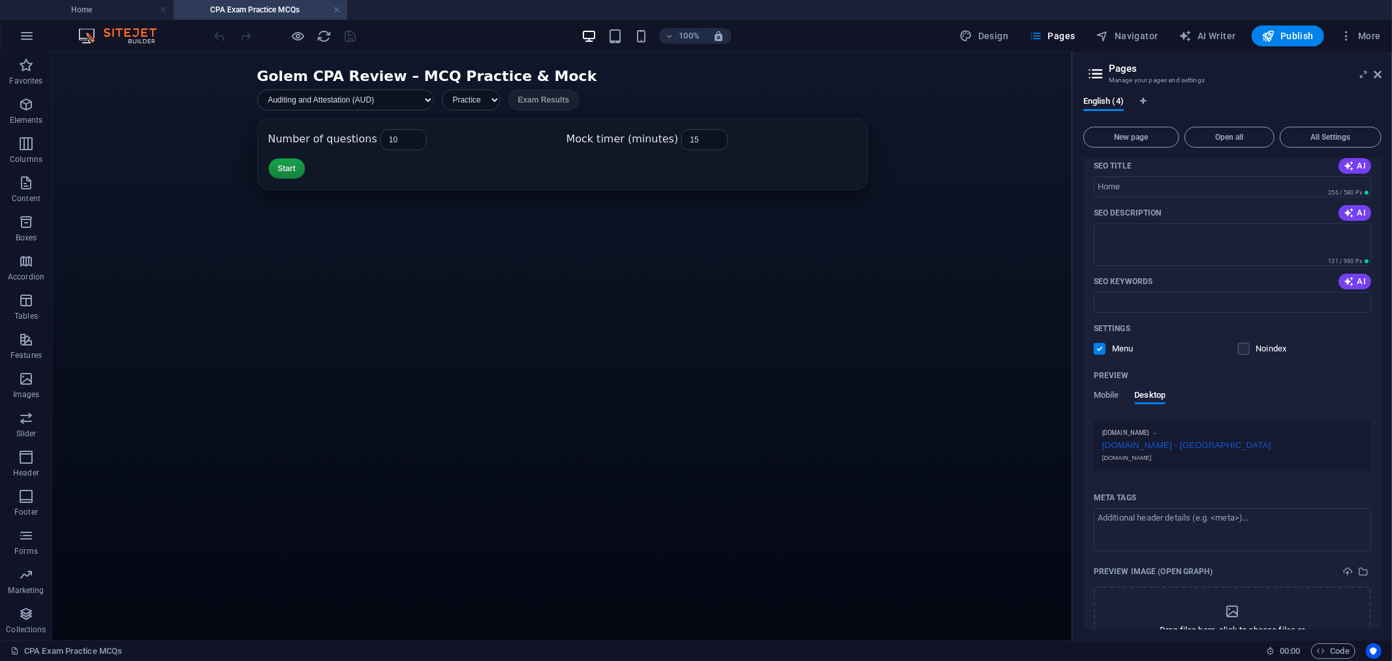
scroll to position [0, 0]
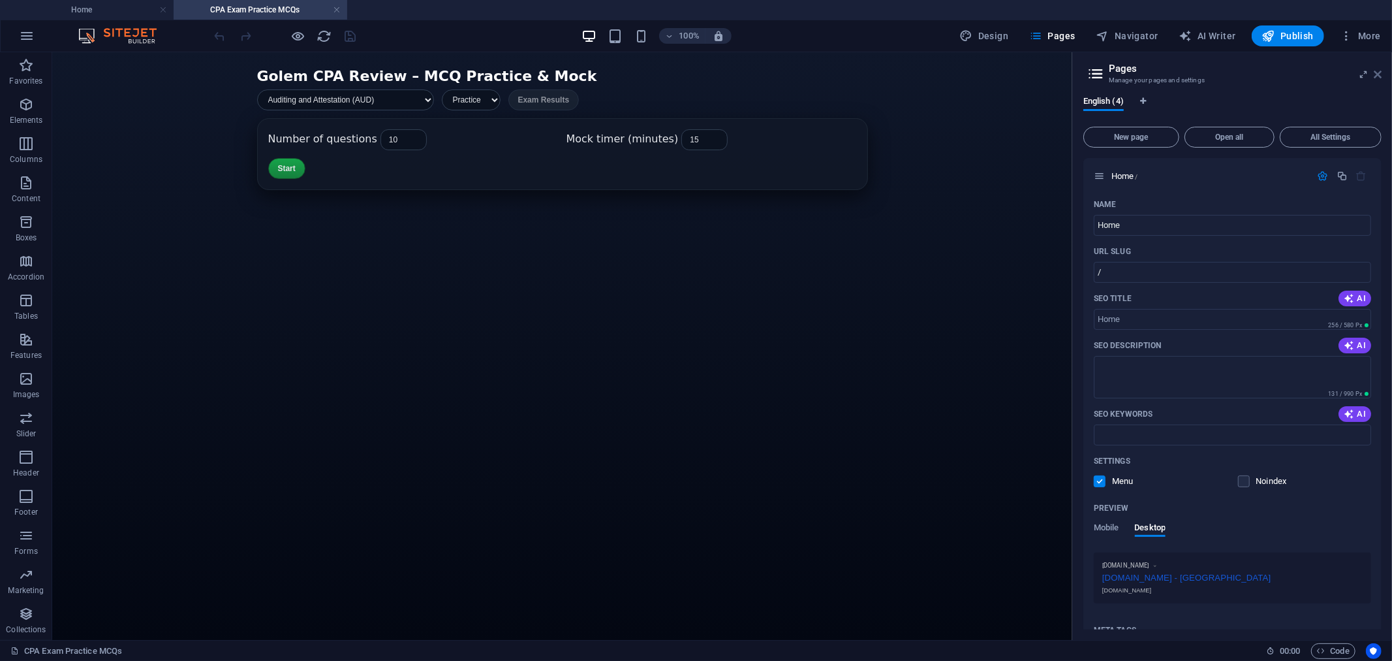
click at [1379, 72] on icon at bounding box center [1378, 74] width 8 height 10
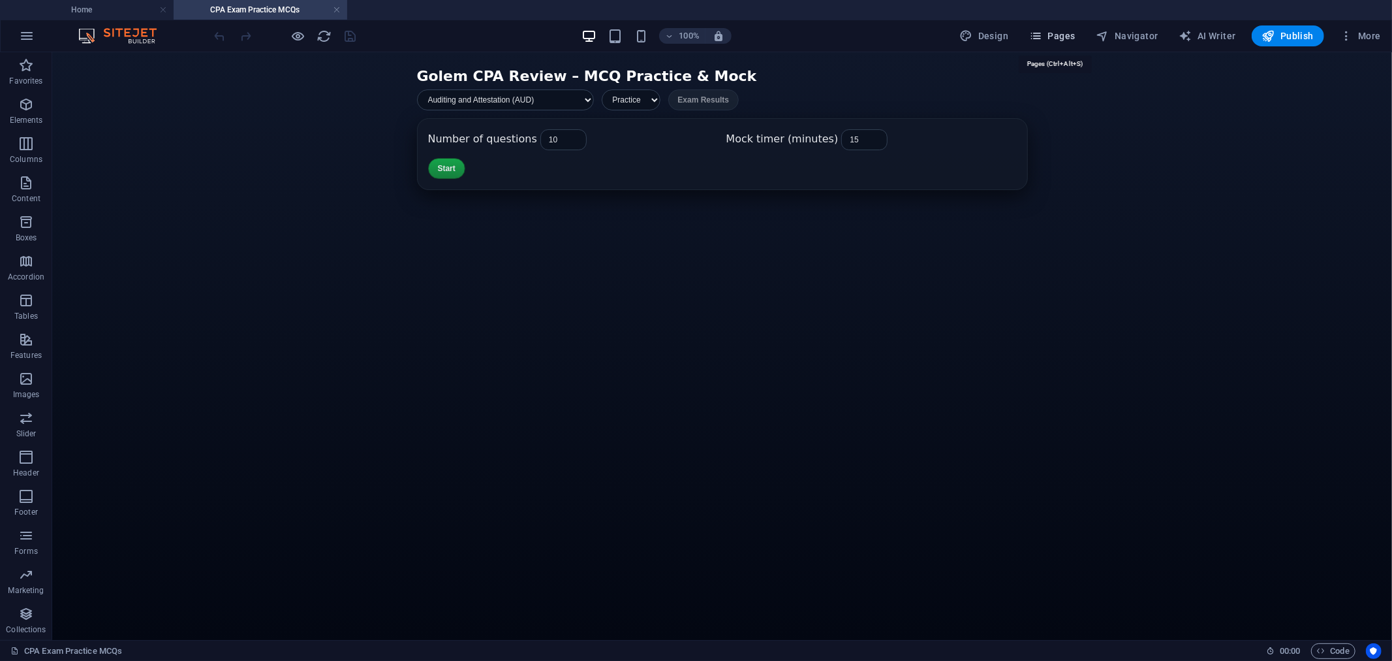
click at [1043, 27] on button "Pages" at bounding box center [1052, 35] width 56 height 21
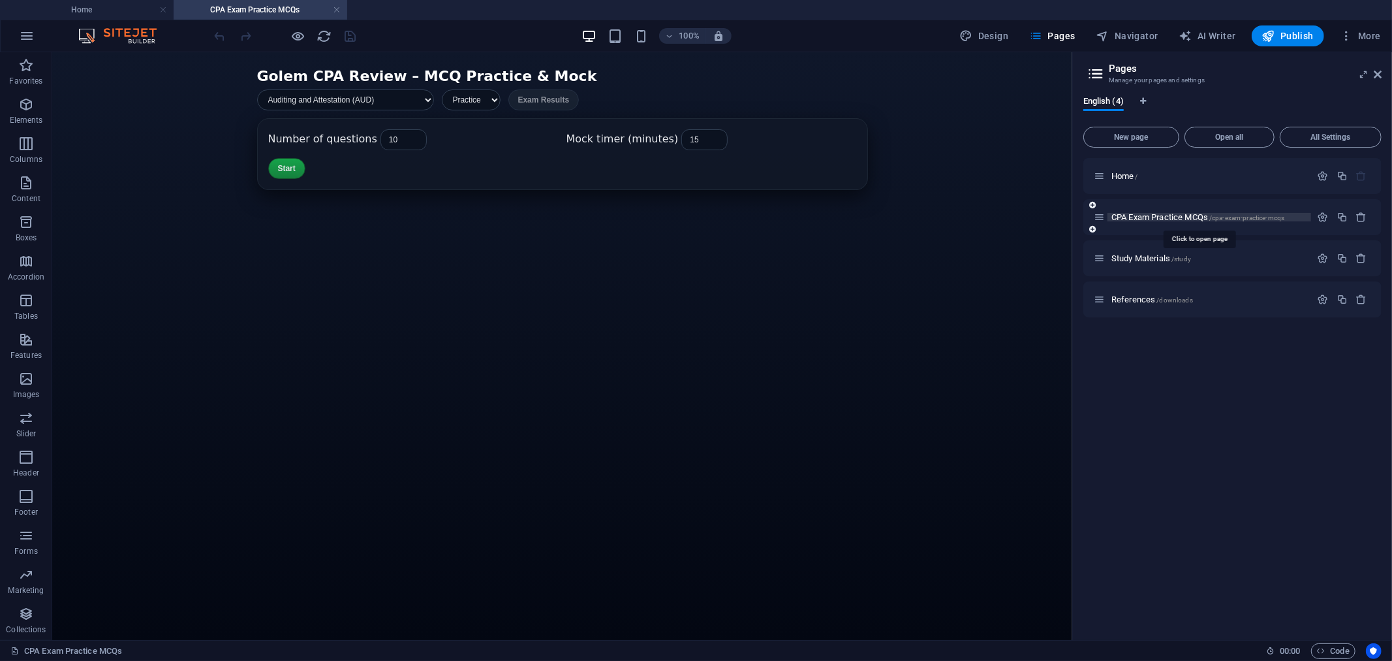
click at [1149, 217] on span "CPA Exam Practice MCQs /cpa-exam-practice-mcqs" at bounding box center [1198, 217] width 173 height 10
click at [1324, 213] on icon "button" at bounding box center [1323, 217] width 11 height 11
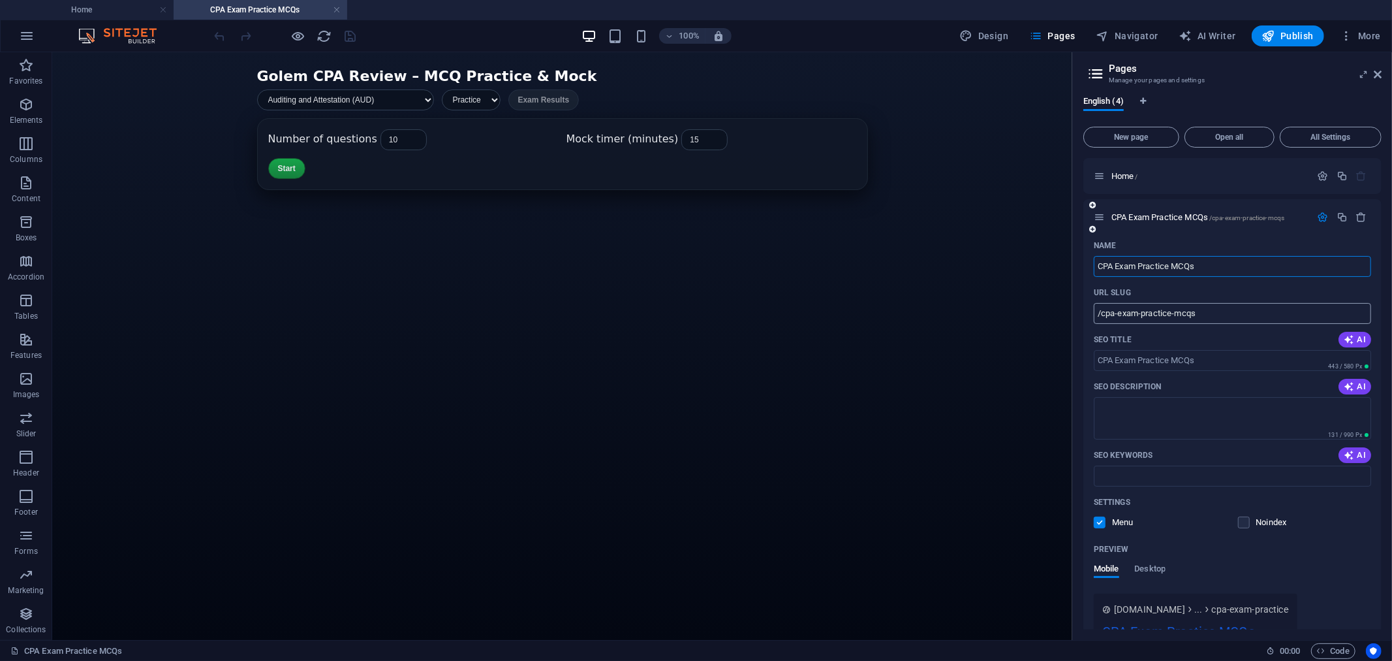
click at [1229, 314] on input "/cpa-exam-practice-mcqs" at bounding box center [1232, 313] width 277 height 21
drag, startPoint x: 1277, startPoint y: 368, endPoint x: 1127, endPoint y: 365, distance: 149.5
click at [1206, 315] on input "/cpa-exam-practice-mcqs" at bounding box center [1232, 313] width 277 height 21
drag, startPoint x: 1262, startPoint y: 367, endPoint x: 1008, endPoint y: 317, distance: 258.9
click at [1227, 310] on input "/cpa-exam-practice-mcqs" at bounding box center [1232, 313] width 277 height 21
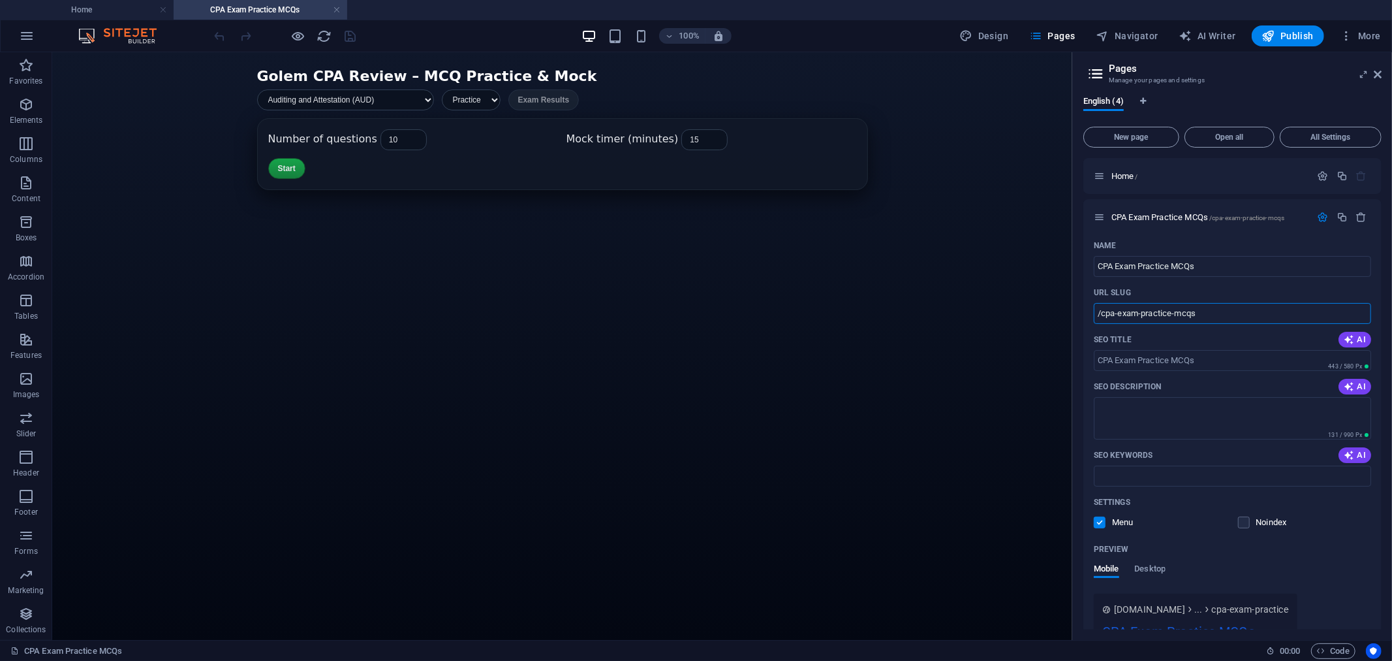
drag, startPoint x: 1278, startPoint y: 362, endPoint x: 982, endPoint y: 309, distance: 300.3
